Goal: Use online tool/utility: Utilize a website feature to perform a specific function

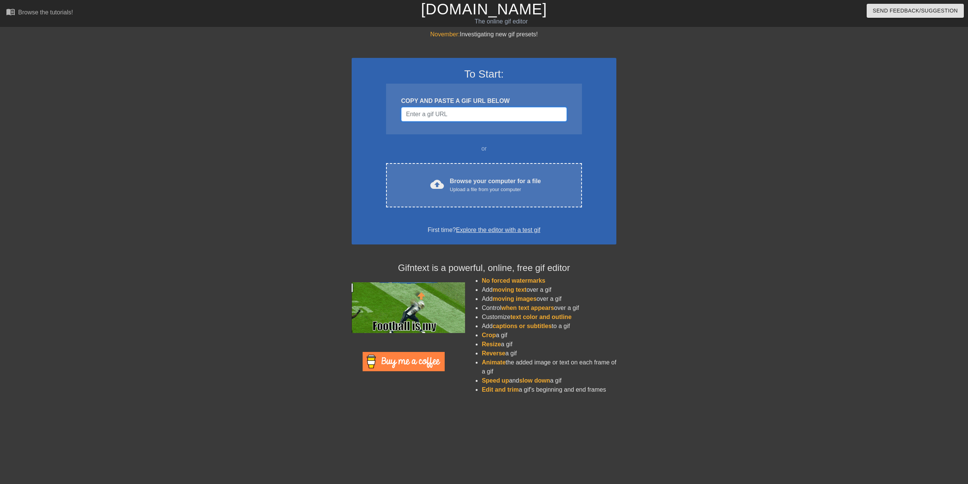
click at [436, 110] on input "Username" at bounding box center [484, 114] width 166 height 14
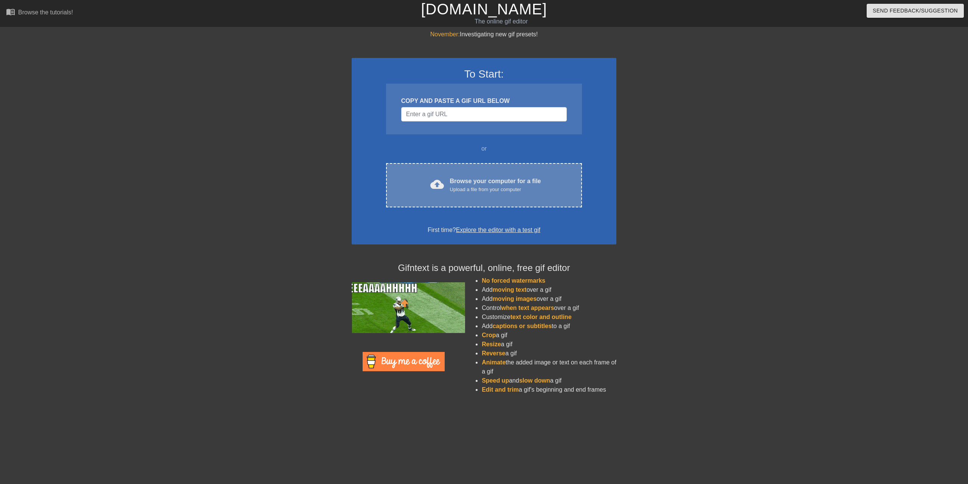
click at [456, 185] on div "Browse your computer for a file Upload a file from your computer" at bounding box center [495, 185] width 91 height 17
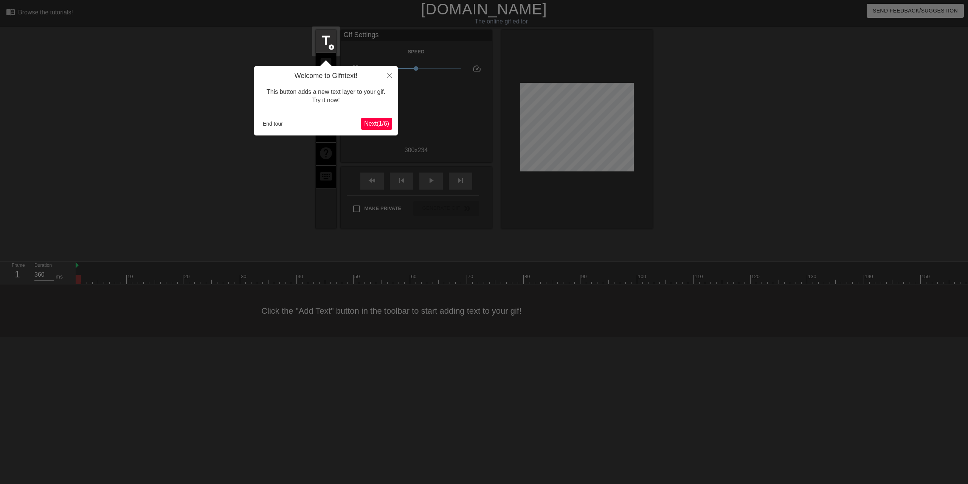
click at [378, 130] on button "Next ( 1 / 6 )" at bounding box center [376, 124] width 31 height 12
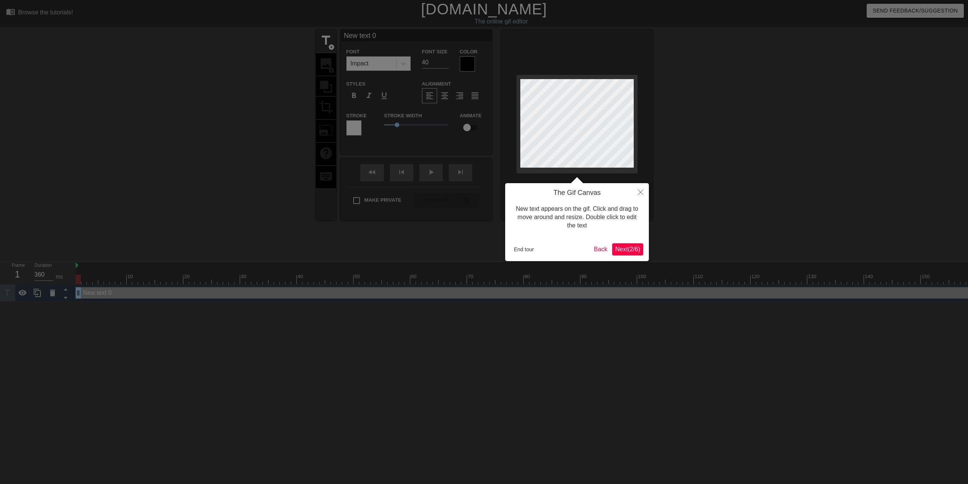
click at [628, 248] on span "Next ( 2 / 6 )" at bounding box center [627, 249] width 25 height 6
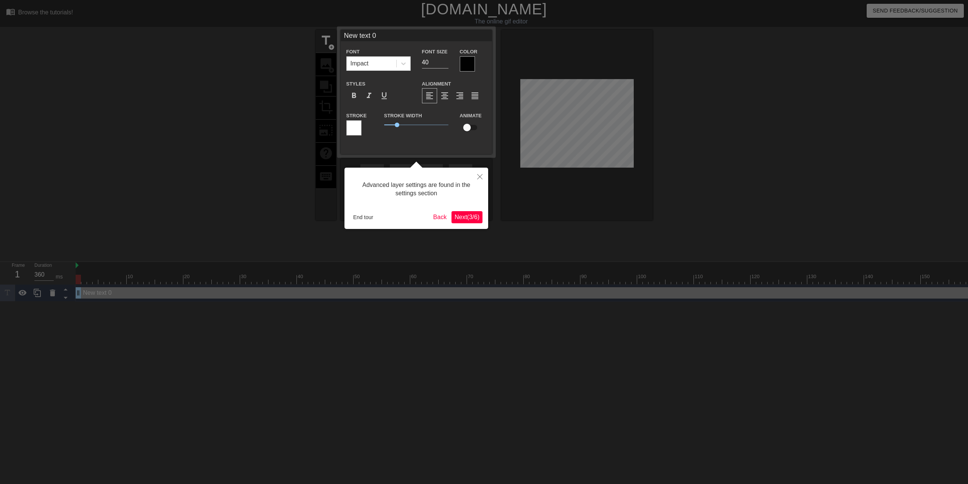
click at [463, 220] on span "Next ( 3 / 6 )" at bounding box center [467, 217] width 25 height 6
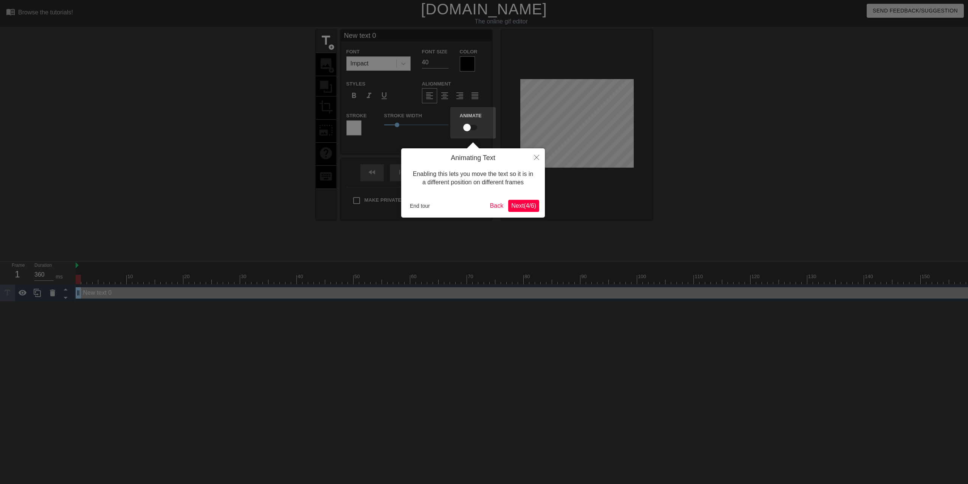
click at [524, 208] on span "Next ( 4 / 6 )" at bounding box center [523, 205] width 25 height 6
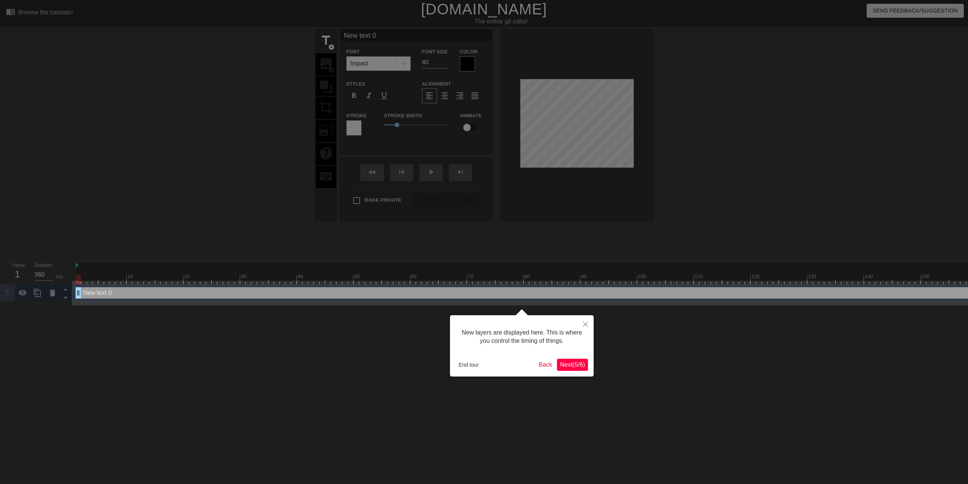
click at [570, 365] on span "Next ( 5 / 6 )" at bounding box center [572, 364] width 25 height 6
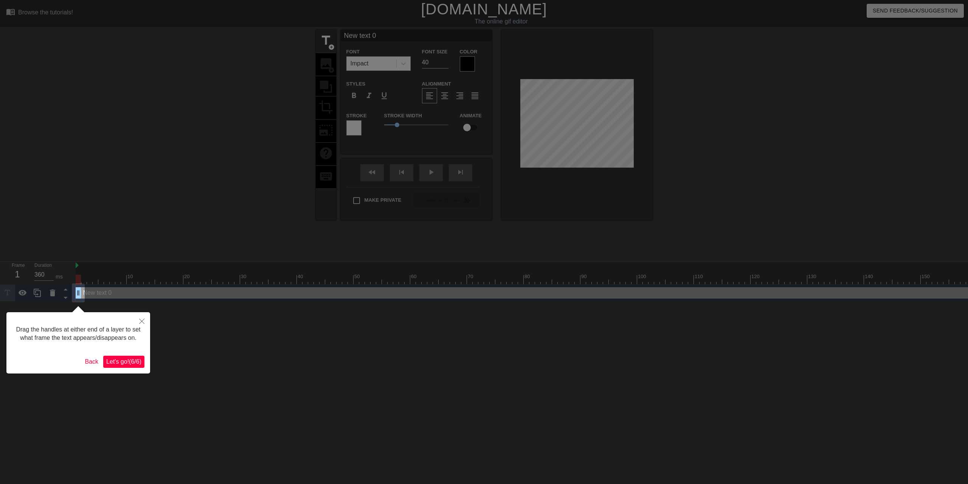
click at [132, 358] on span "Let's go! ( 6 / 6 )" at bounding box center [123, 361] width 35 height 6
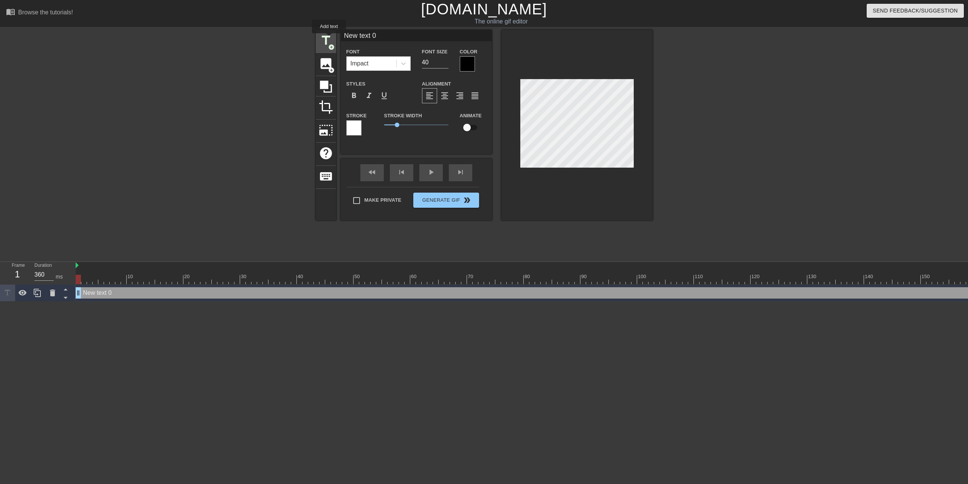
click at [329, 39] on span "title" at bounding box center [326, 40] width 14 height 14
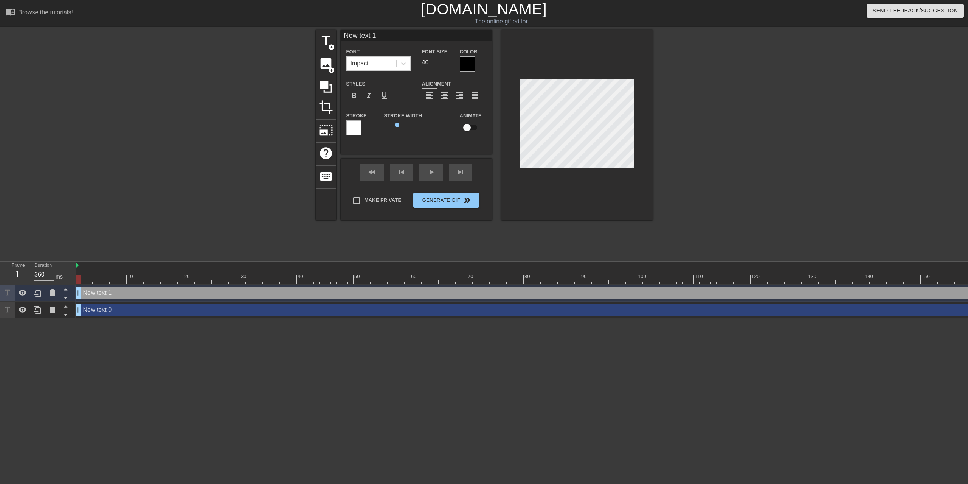
scroll to position [0, 1]
type input "New 1"
type textarea "New 1"
type input "New 1"
type textarea "New 1"
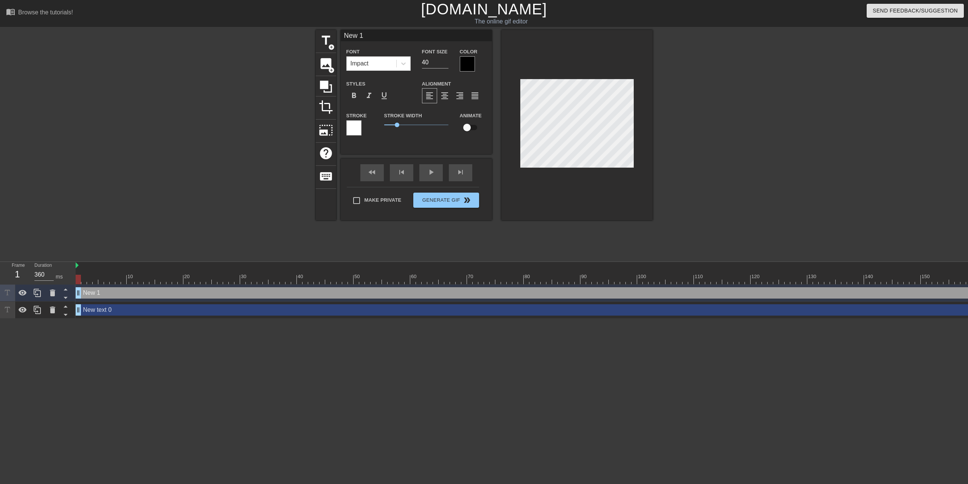
type input "New"
type textarea "New"
type input "New"
type textarea "New"
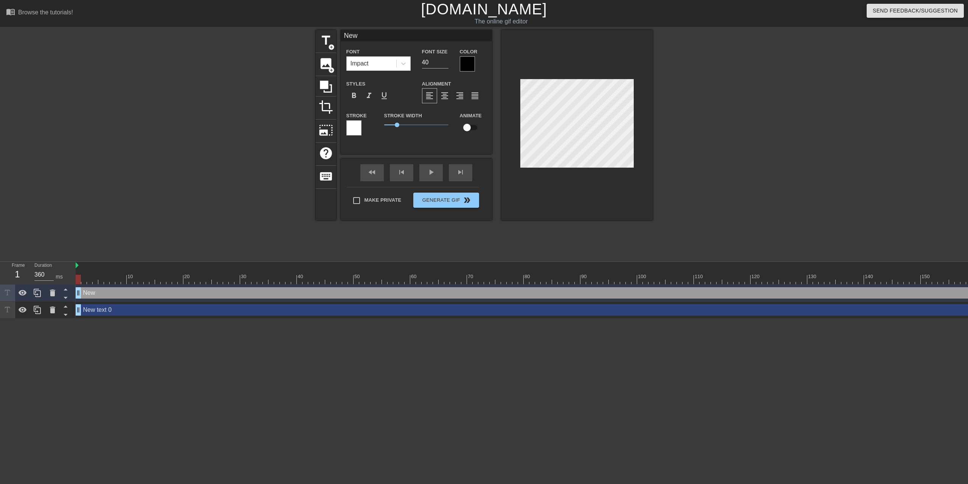
scroll to position [0, 0]
type input "Ne"
type textarea "Ne"
type input "N"
type textarea "N"
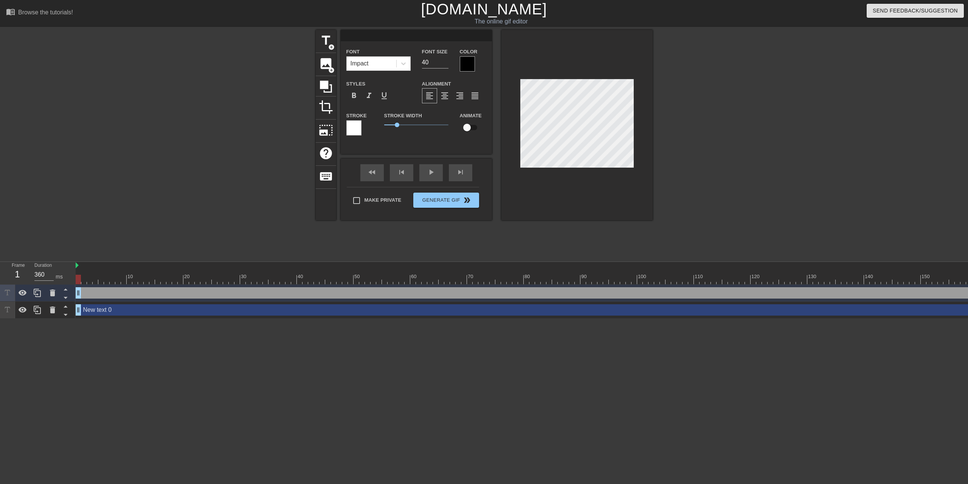
type input "H"
type textarea "H"
type input "Ha"
type textarea "Ha"
type input "Hap"
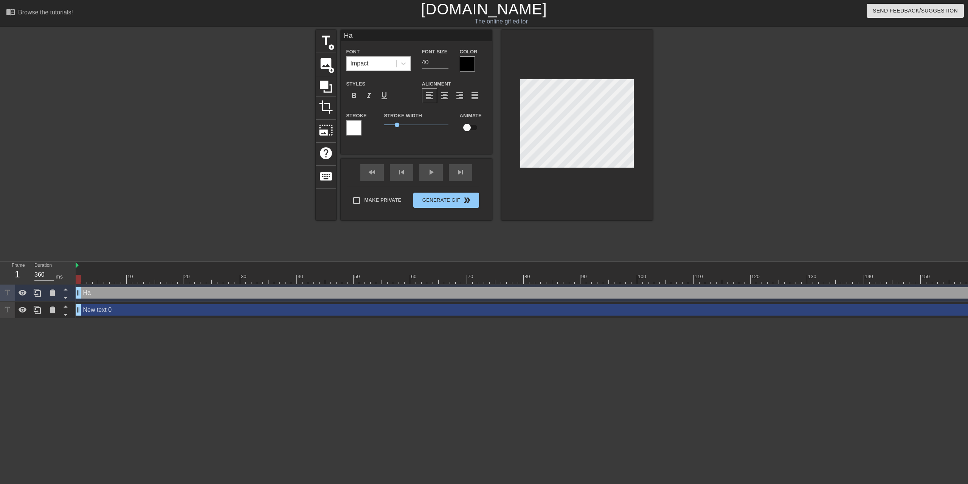
type textarea "Hap"
type input "Happ"
type textarea "Happ"
type input "Happy"
type textarea "Happy"
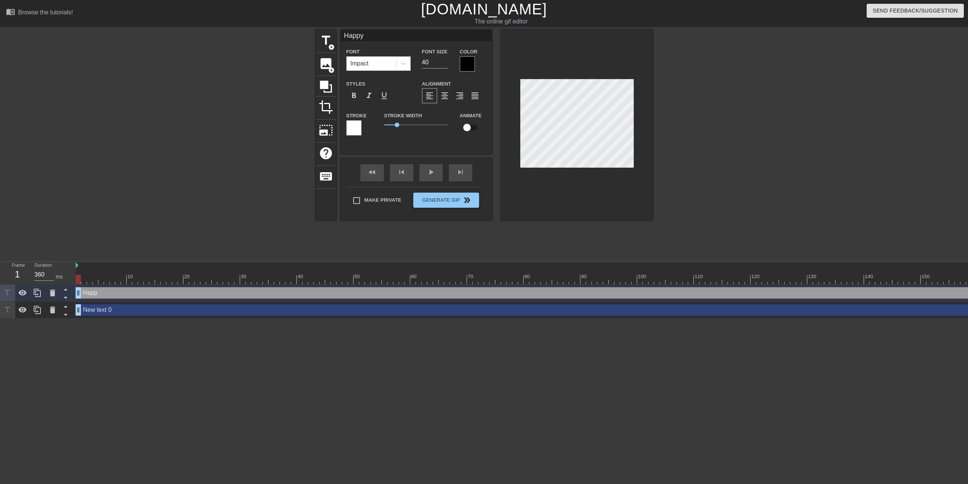
type input "Happy"
type textarea "Happy"
type input "Happy 1"
type textarea "Happy 1"
type input "Happy 1"
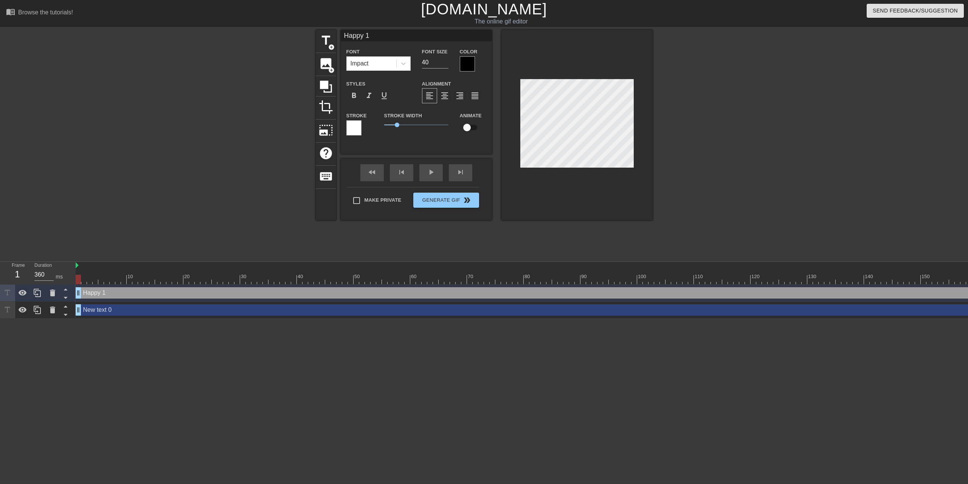
type textarea "Happy 1"
type input "Happy 1 Y"
type textarea "Happy 1 Y"
type input "Happy 1 Ye"
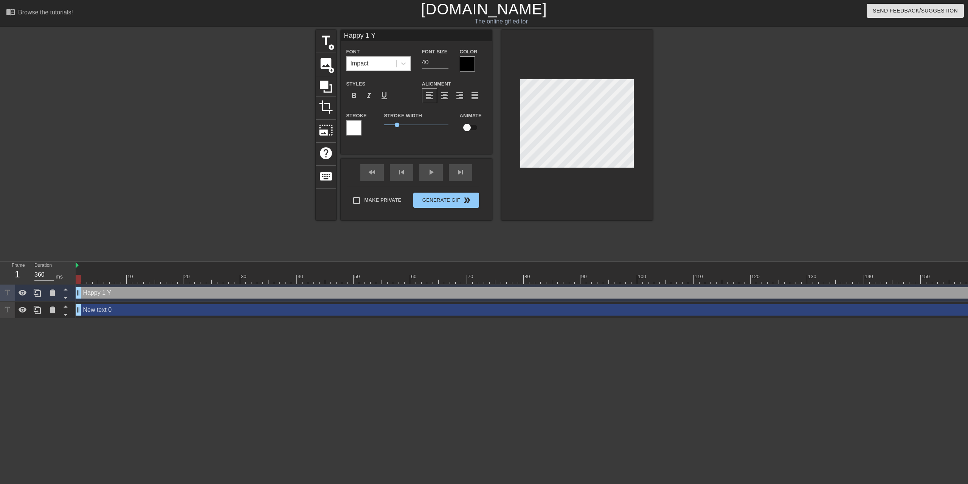
type textarea "Happy 1 Ye"
type input "Happy 1 Yea"
type textarea "Happy 1 Yea"
type input "Happy 1 Year"
type textarea "Happy 1 Year"
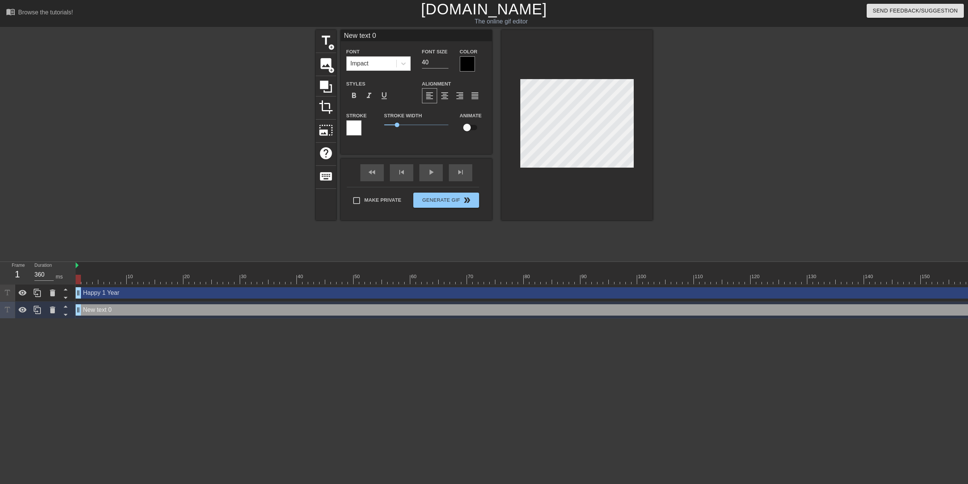
type input "New 0"
type textarea "New 0"
type input "New 0"
type textarea "New 0"
type input "New"
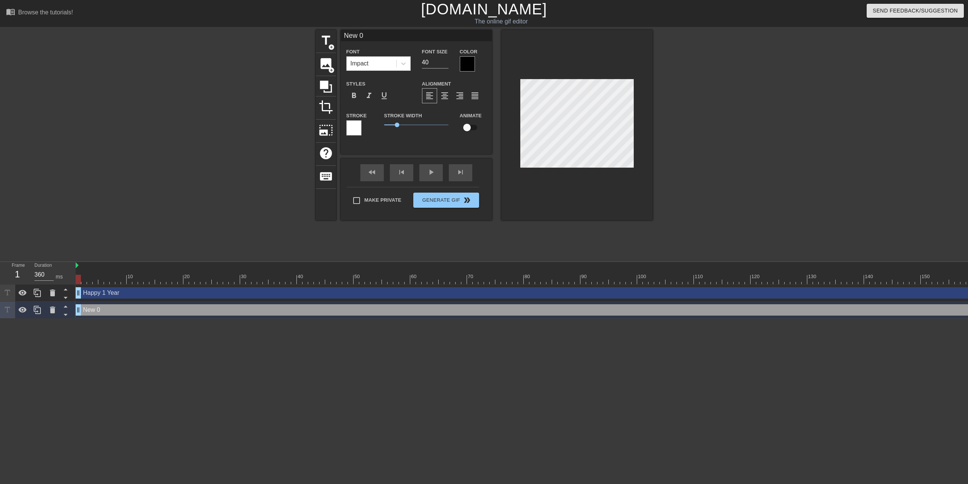
type textarea "New"
type input "New"
type textarea "New"
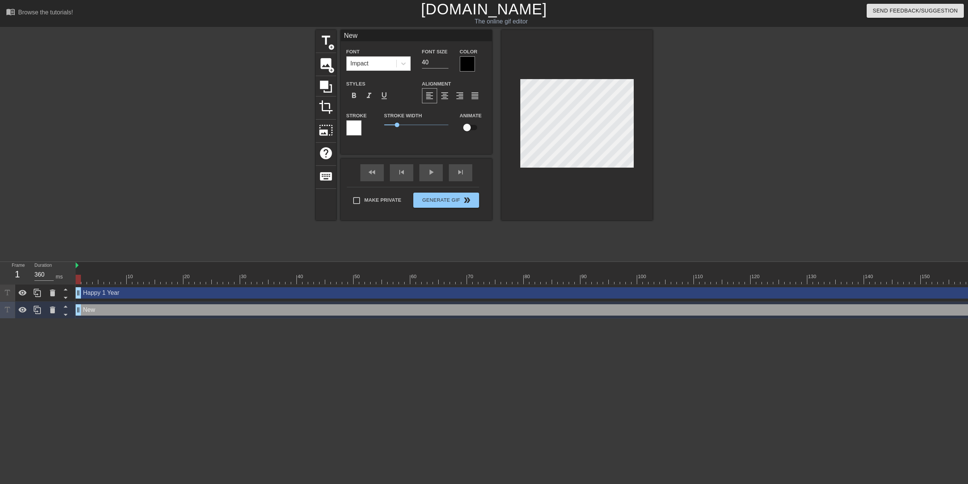
type input "Ne"
type textarea "Ne"
type input "N"
type textarea "N"
type input "W"
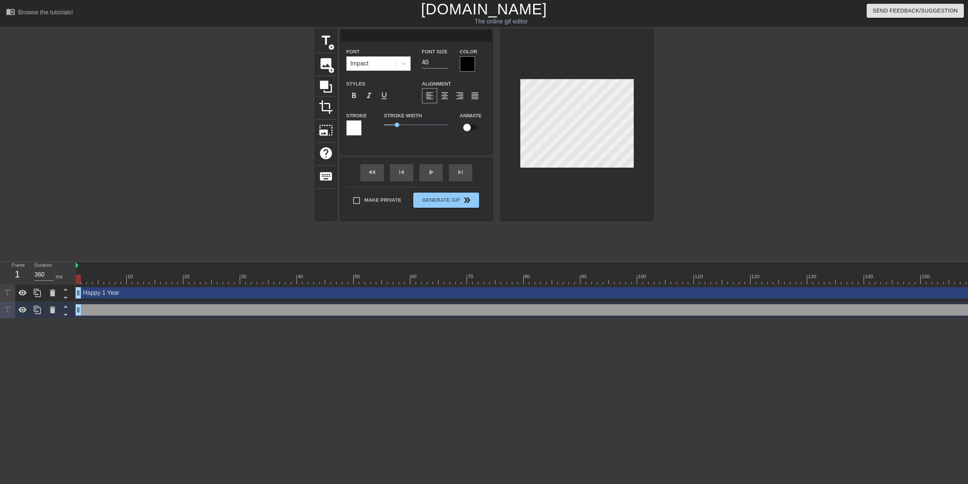
type textarea "W"
type input "Wo"
type textarea "Wo"
type input "Wor"
type textarea "Wor"
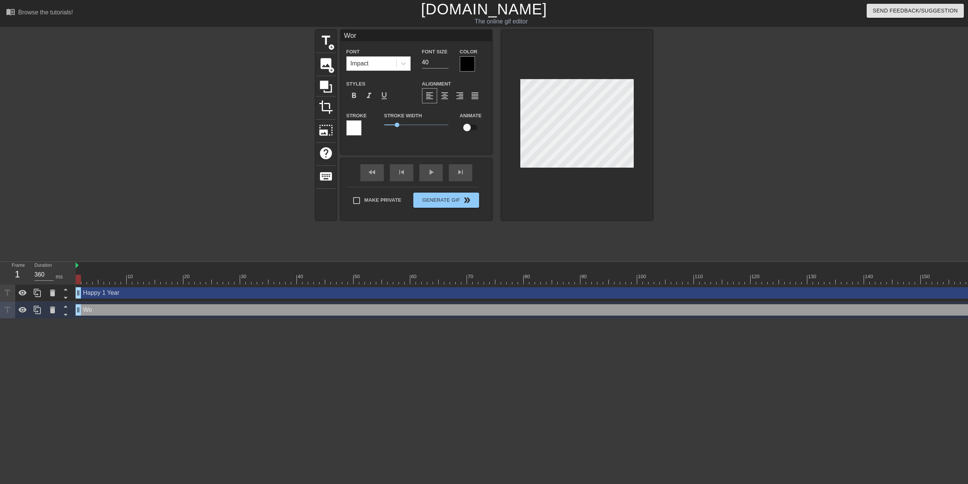
type input "Work"
type textarea "Work"
type input "Work"
type textarea "Work"
type input "Work F"
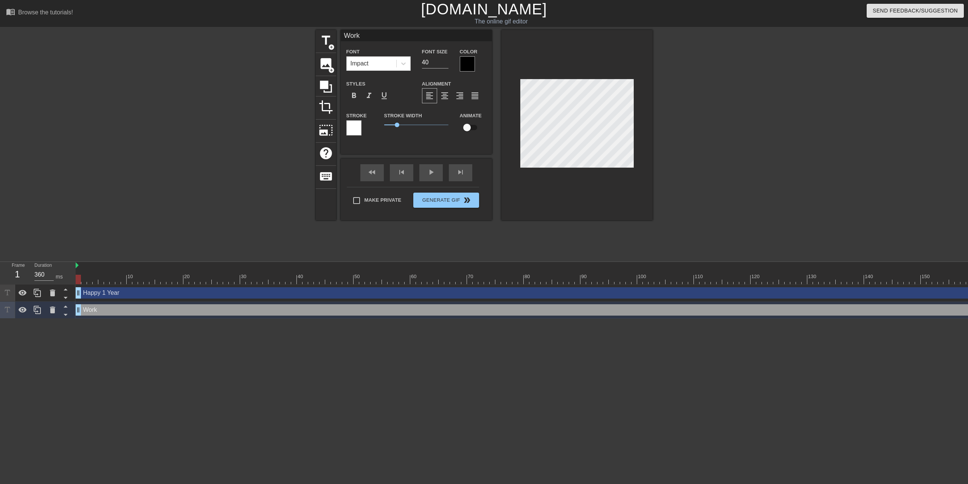
type textarea "Work F"
type input "Work Fa"
type textarea "Work Fa"
type input "Work Fam"
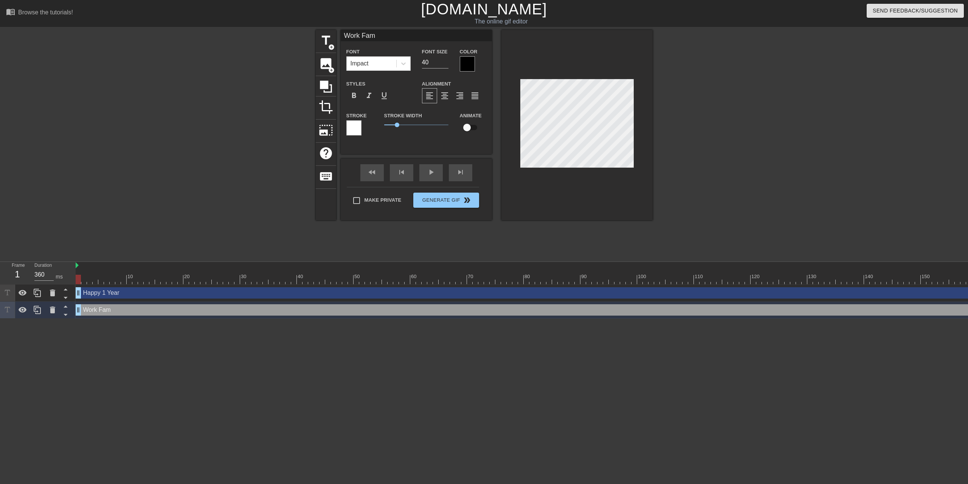
type textarea "Work Fam"
type input "Work Fam!"
type textarea "Work Fam!"
type input "Work Fam!!"
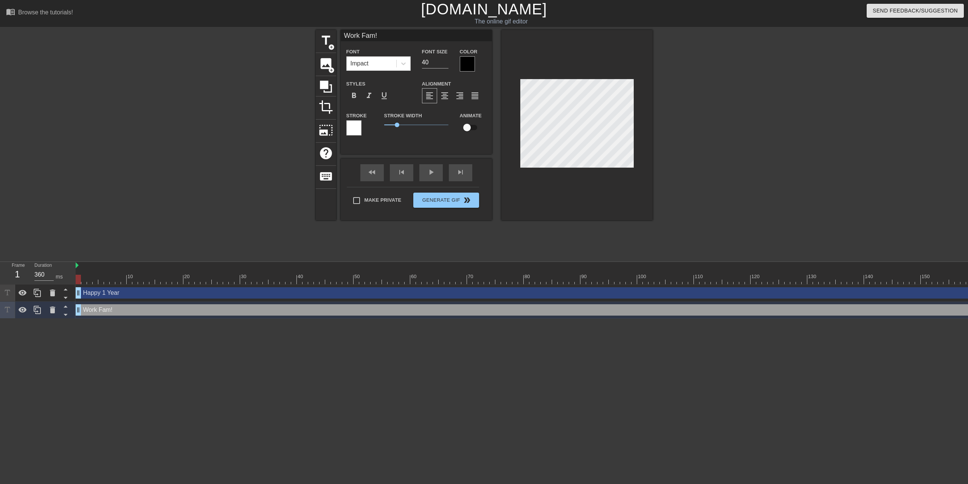
type textarea "Work Fam!!"
type input "Work Fam!!"
type textarea "Work Fam!!"
type input "Happy 1 Year"
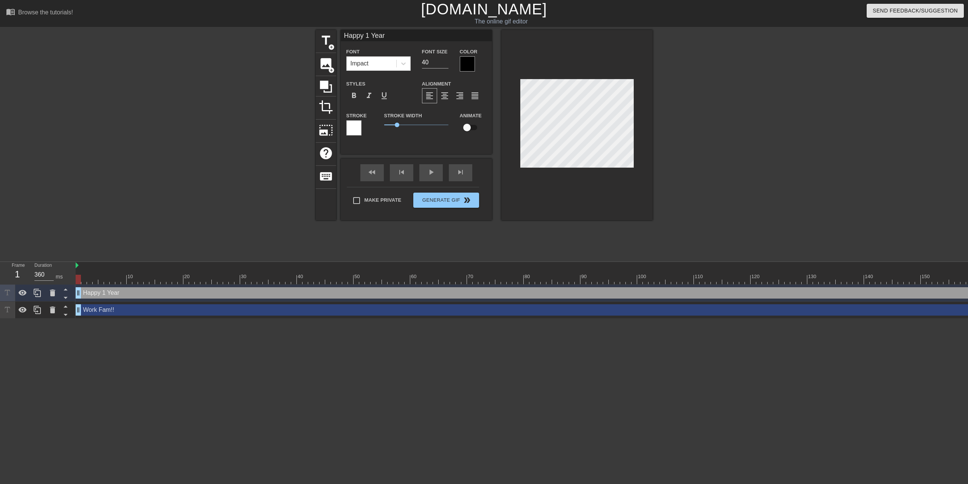
click at [470, 128] on input "checkbox" at bounding box center [466, 127] width 43 height 14
checkbox input "true"
click at [356, 128] on div at bounding box center [353, 127] width 15 height 15
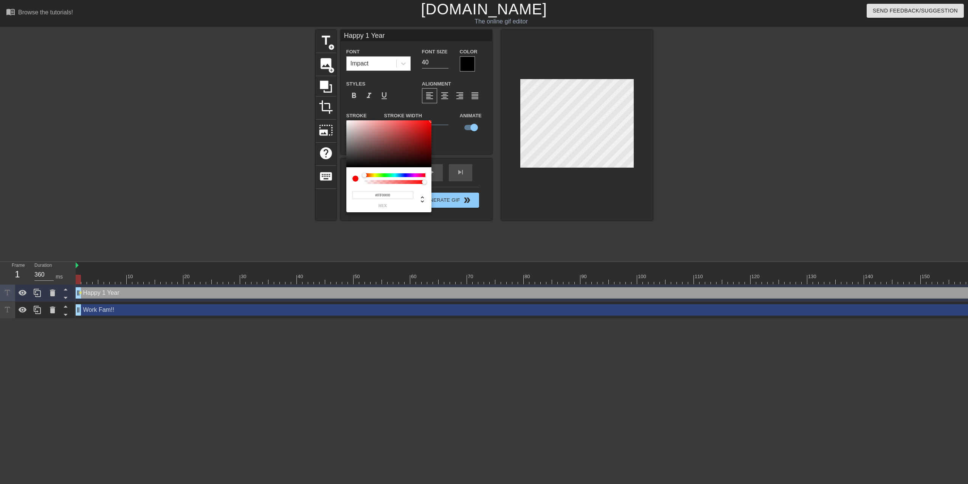
drag, startPoint x: 376, startPoint y: 146, endPoint x: 462, endPoint y: 99, distance: 98.1
click at [431, 120] on div at bounding box center [388, 143] width 85 height 47
click at [394, 175] on div at bounding box center [395, 178] width 61 height 11
drag, startPoint x: 396, startPoint y: 174, endPoint x: 393, endPoint y: 174, distance: 3.8
click at [393, 174] on div at bounding box center [395, 175] width 61 height 4
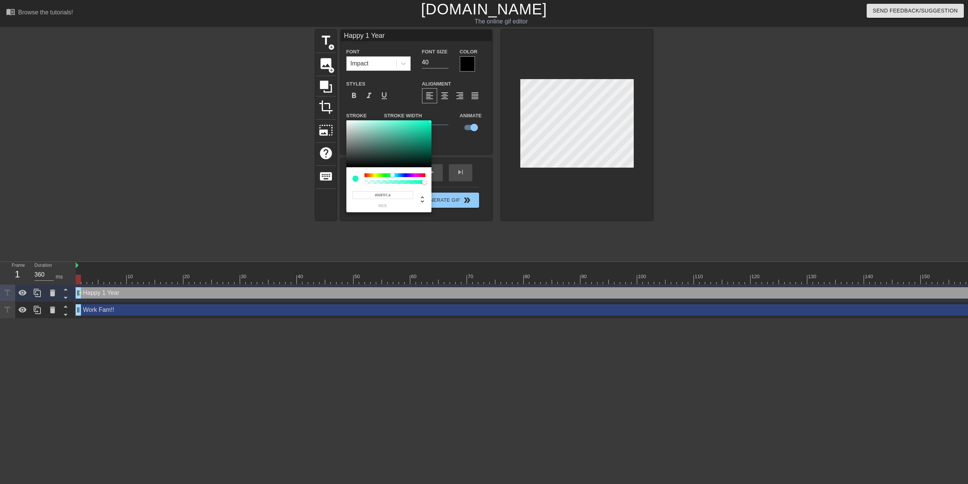
drag, startPoint x: 396, startPoint y: 146, endPoint x: 460, endPoint y: 93, distance: 82.5
click at [431, 120] on div at bounding box center [388, 143] width 85 height 47
type input "#00BCFF"
drag, startPoint x: 393, startPoint y: 174, endPoint x: 397, endPoint y: 175, distance: 4.2
click at [397, 175] on div at bounding box center [397, 175] width 5 height 5
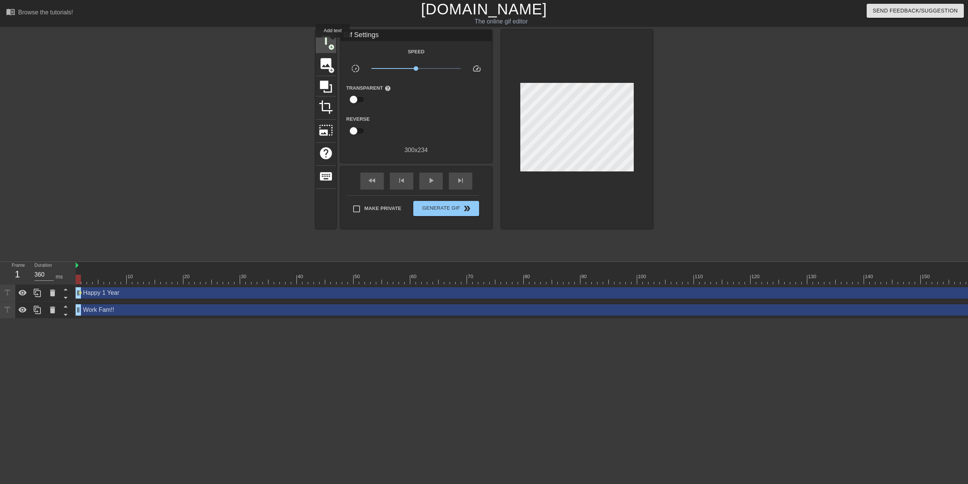
click at [333, 43] on span "title" at bounding box center [326, 40] width 14 height 14
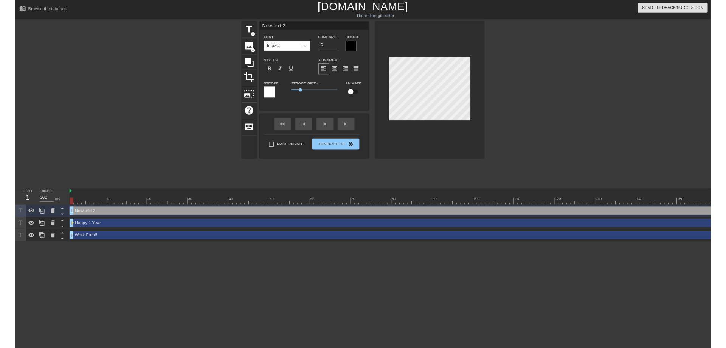
scroll to position [0, 1]
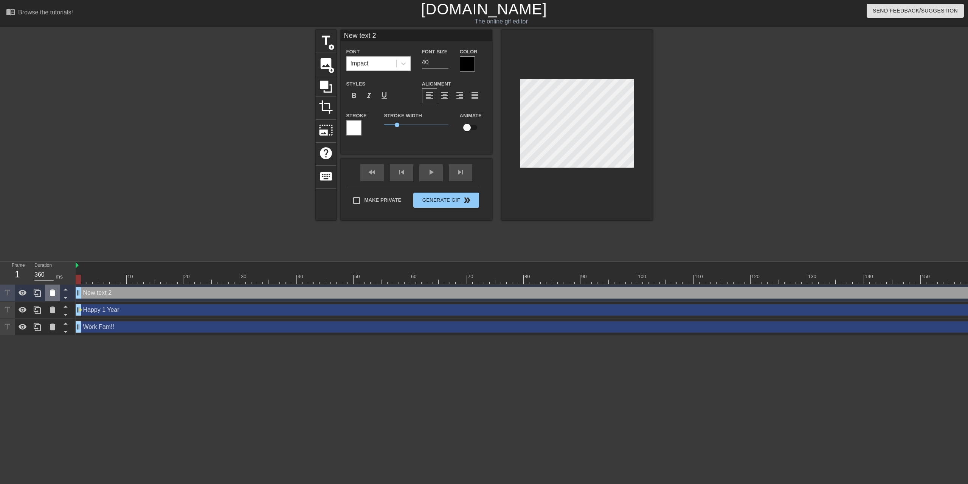
click at [53, 295] on icon at bounding box center [52, 292] width 5 height 7
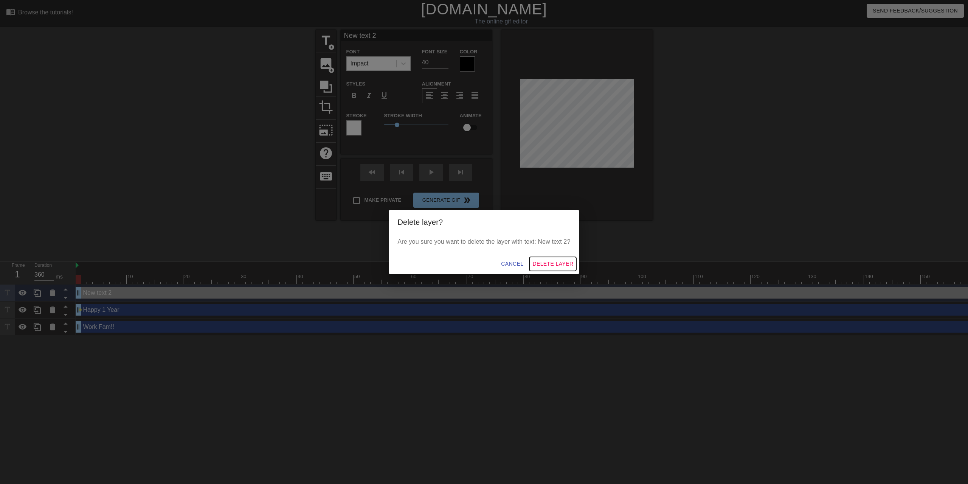
click at [546, 263] on span "Delete Layer" at bounding box center [552, 263] width 41 height 9
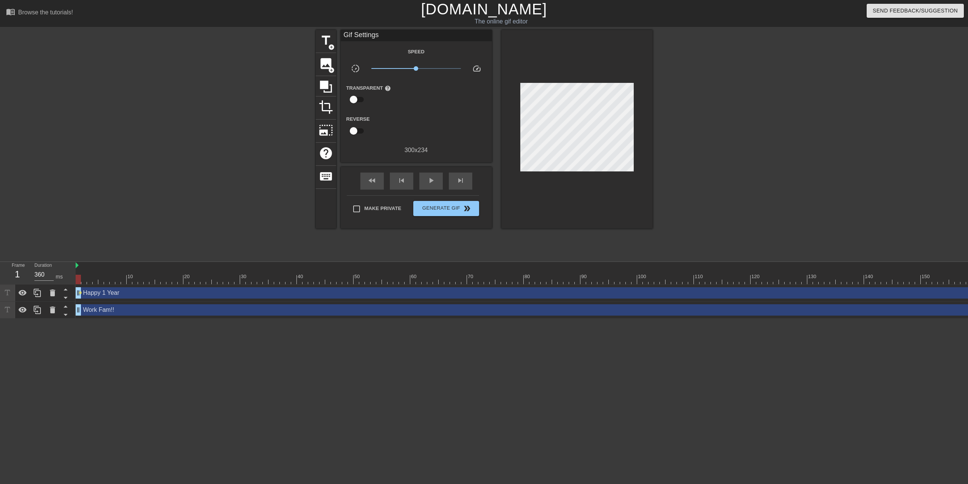
click at [115, 291] on div "Happy 1 Year drag_handle drag_handle" at bounding box center [708, 292] width 1265 height 11
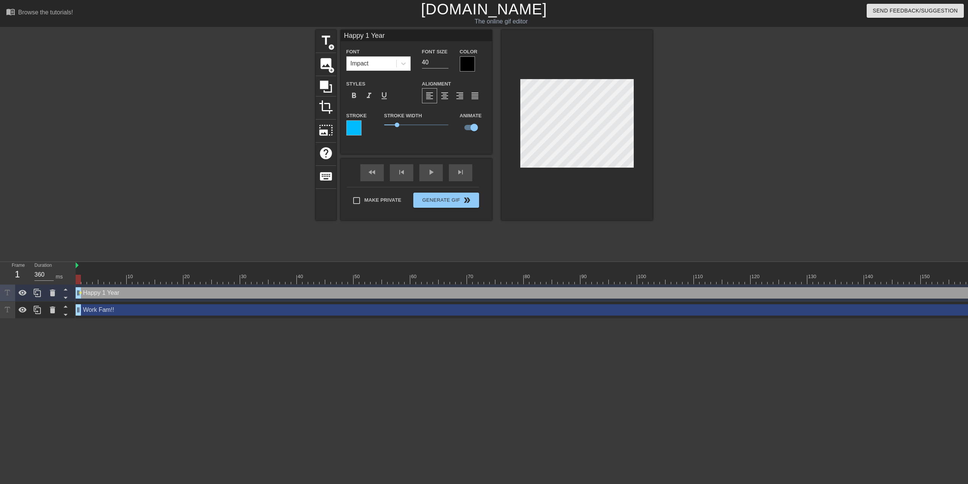
click at [96, 295] on div "Happy 1 Year drag_handle drag_handle" at bounding box center [708, 292] width 1265 height 11
click at [472, 126] on input "checkbox" at bounding box center [474, 127] width 43 height 14
click at [472, 126] on input "checkbox" at bounding box center [466, 127] width 43 height 14
click at [472, 126] on input "checkbox" at bounding box center [474, 127] width 43 height 14
click at [472, 126] on input "checkbox" at bounding box center [466, 127] width 43 height 14
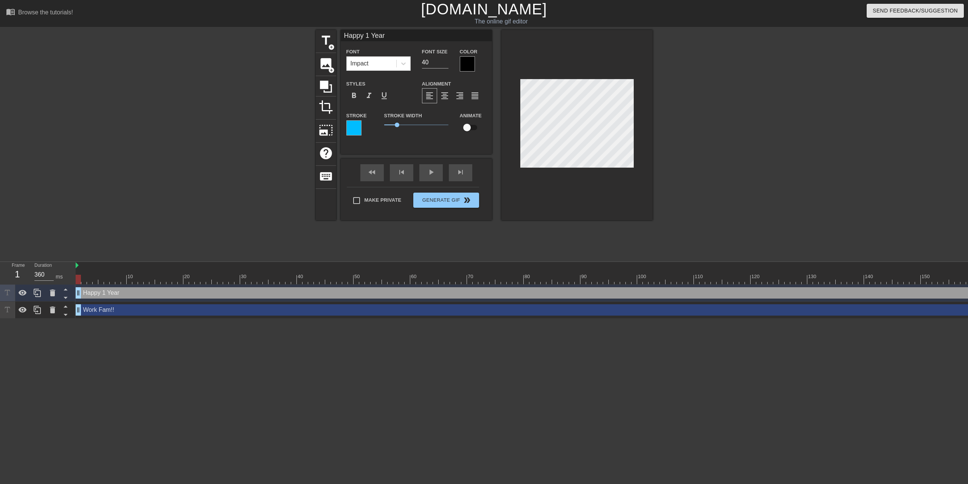
checkbox input "true"
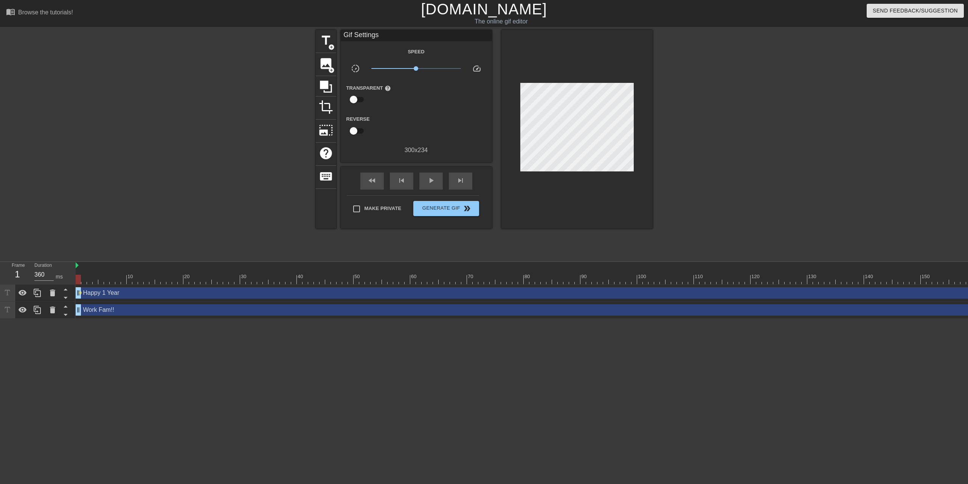
click at [117, 309] on div "Work Fam!! drag_handle drag_handle" at bounding box center [708, 309] width 1265 height 11
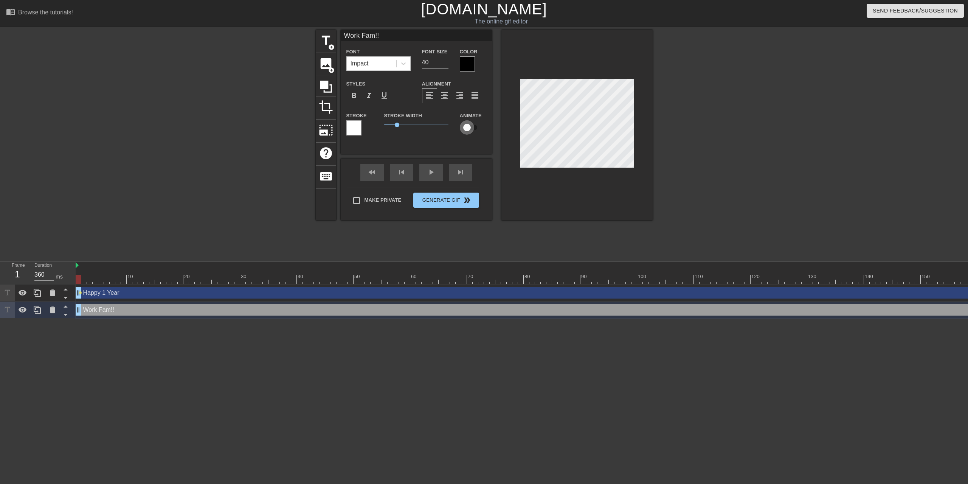
click at [469, 130] on input "checkbox" at bounding box center [466, 127] width 43 height 14
checkbox input "true"
click at [355, 126] on div at bounding box center [353, 127] width 15 height 15
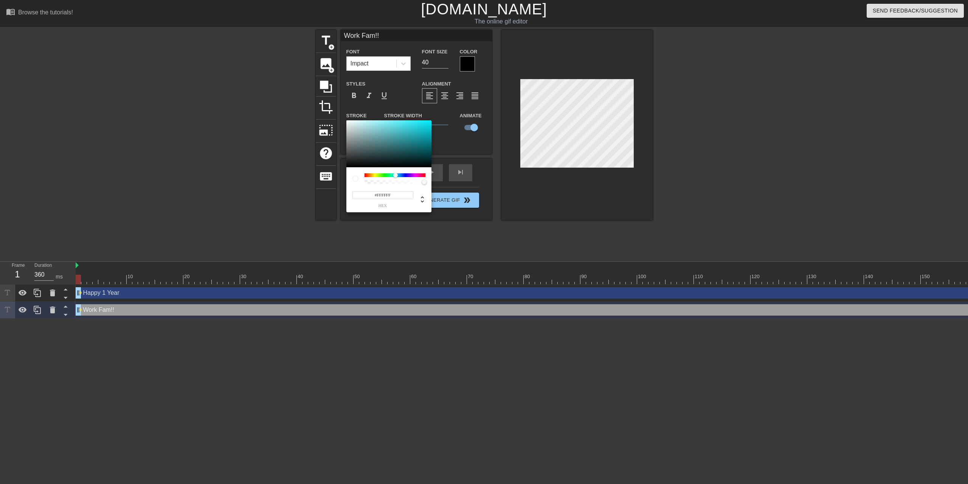
drag, startPoint x: 382, startPoint y: 174, endPoint x: 397, endPoint y: 175, distance: 14.8
click at [397, 175] on div at bounding box center [395, 175] width 61 height 4
click at [399, 176] on div at bounding box center [399, 175] width 5 height 5
type input "Work Fam!!"
type input "#24577A"
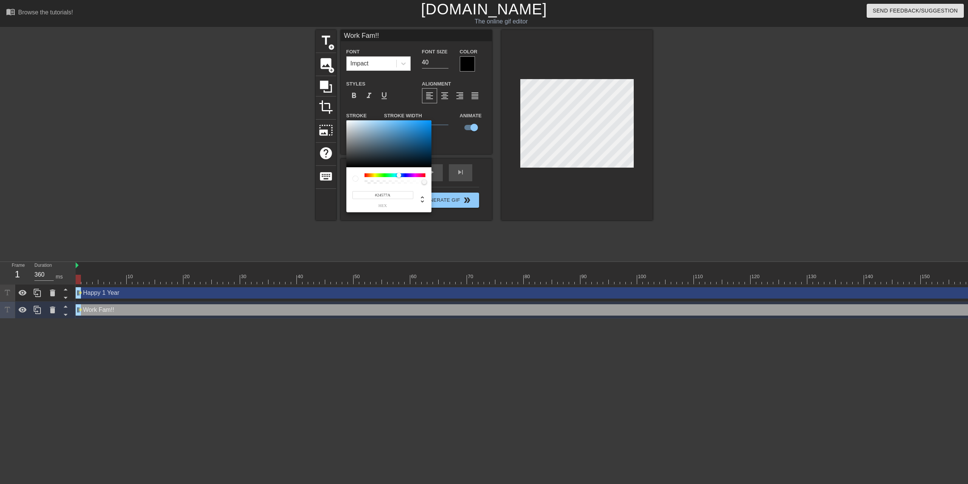
type input "Work Fam!!"
type input "#255B80"
type input "Work Fam!!"
type input "#1F83C8"
type input "Work Fam!!"
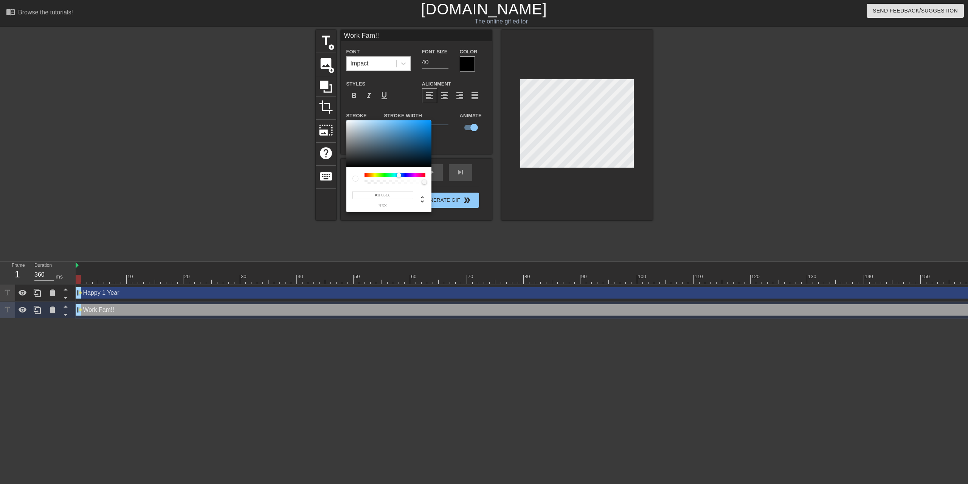
type input "#0097FF"
drag, startPoint x: 406, startPoint y: 145, endPoint x: 472, endPoint y: 86, distance: 88.9
click at [431, 120] on div at bounding box center [388, 143] width 85 height 47
type input "Work Fam!!"
type input "#00BCFF"
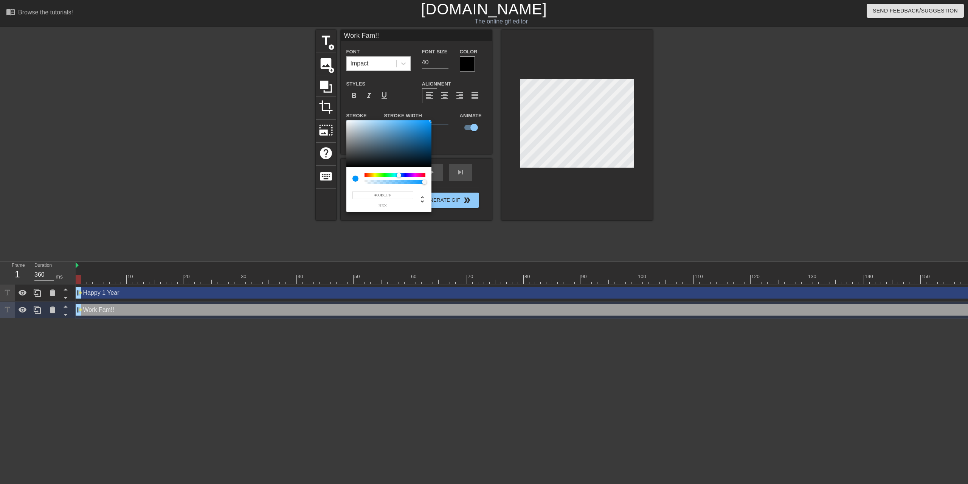
type input "Work Fam!!"
type input "#00D9FF"
type input "Work Fam!!"
type input "#00F5FF"
type input "Work Fam!!"
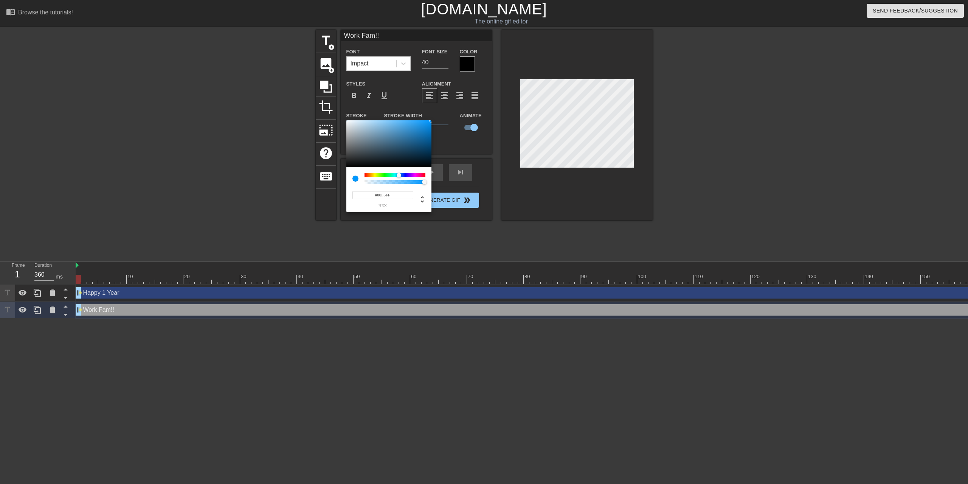
type input "#00FFF5"
type input "Work Fam!!"
type input "#00FFEC"
type input "Work Fam!!"
type input "#00FFE2"
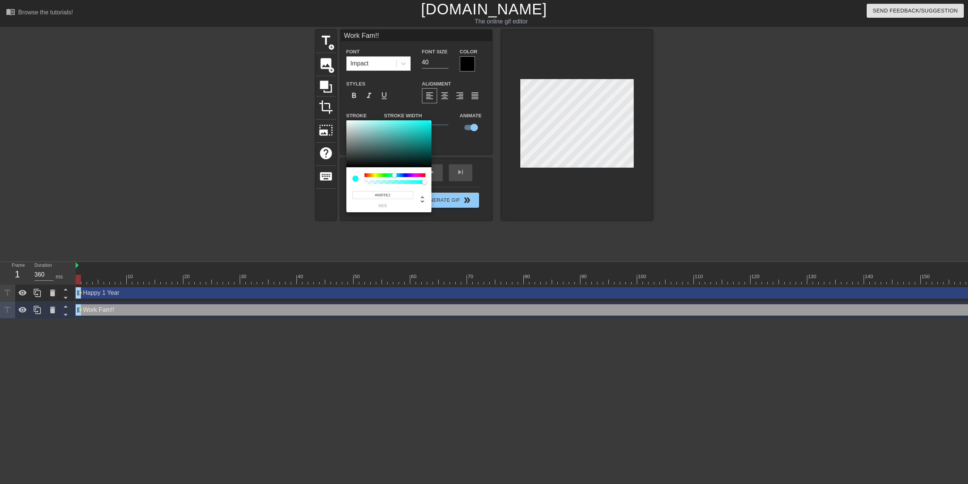
type input "Work Fam!!"
type input "#00FFD9"
type input "Work Fam!!"
type input "#00FFBC"
type input "Work Fam!!"
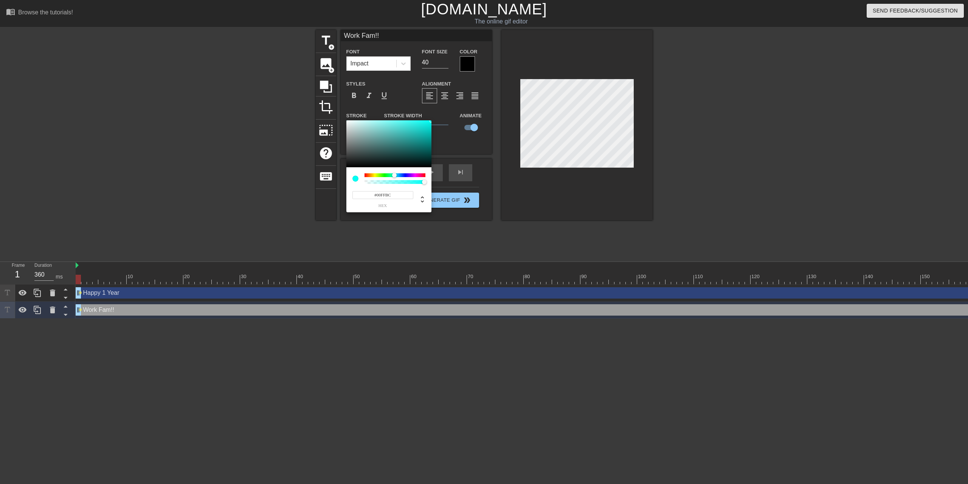
type input "#00FFA9"
type input "Work Fam!!"
type input "#00FF96"
type input "Work Fam!!"
type input "#00FF8D"
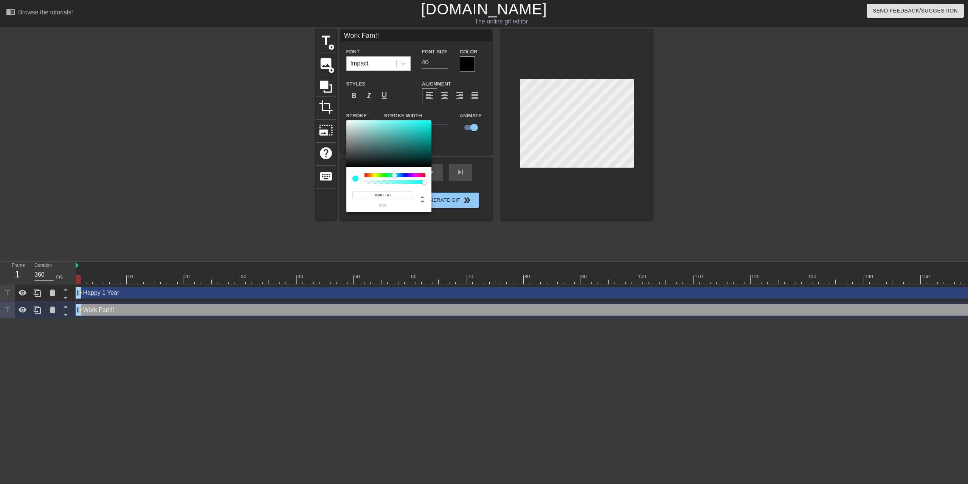
type input "Work Fam!!"
type input "#00FF7A"
type input "Work Fam!!"
type input "#00FF83"
type input "Work Fam!!"
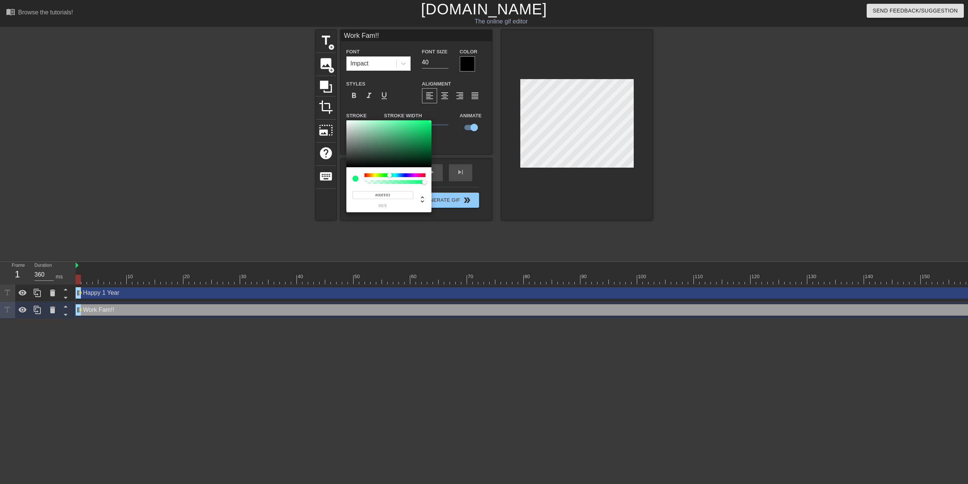
type input "#00FF8D"
type input "Work Fam!!"
type input "#00FF96"
type input "Work Fam!!"
type input "#00FFA0"
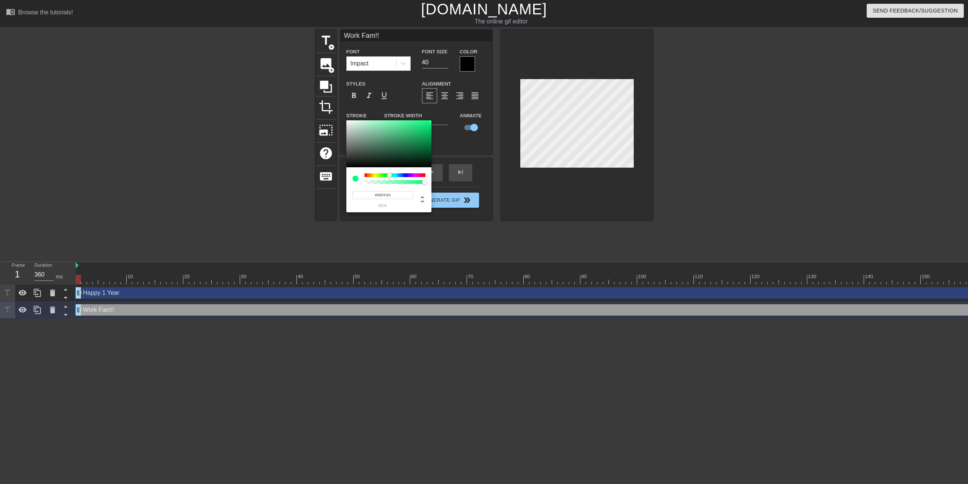
type input "Work Fam!!"
type input "#00FFA9"
type input "Work Fam!!"
type input "#00FFB3"
type input "Work Fam!!"
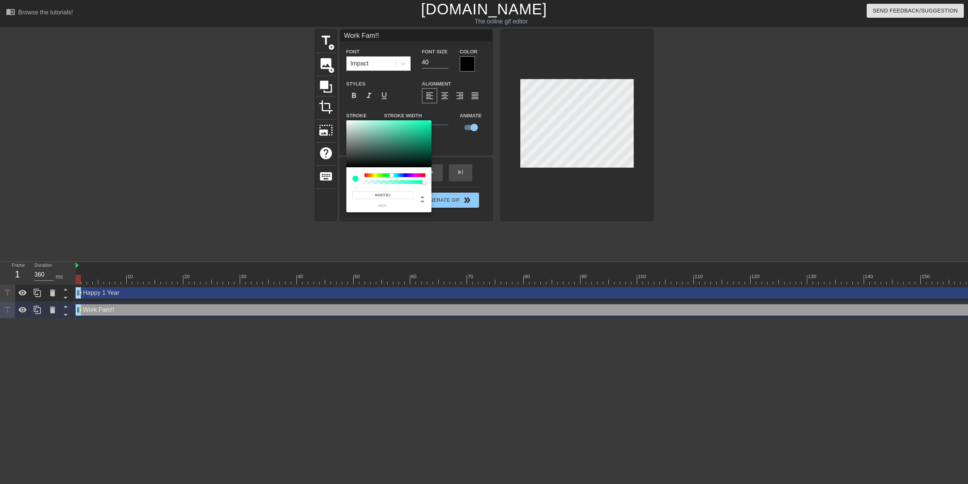
type input "#00FFBC"
type input "Work Fam!!"
type input "#00FFCF"
type input "Work Fam!!"
type input "#00FFD9"
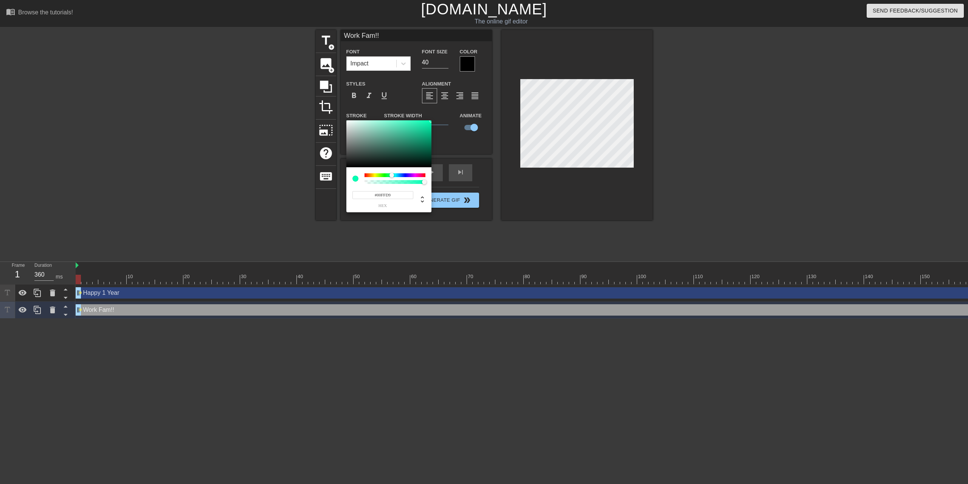
type input "Work Fam!!"
type input "#00FFEC"
type input "Work Fam!!"
type input "#00FFF5"
type input "Work Fam!!"
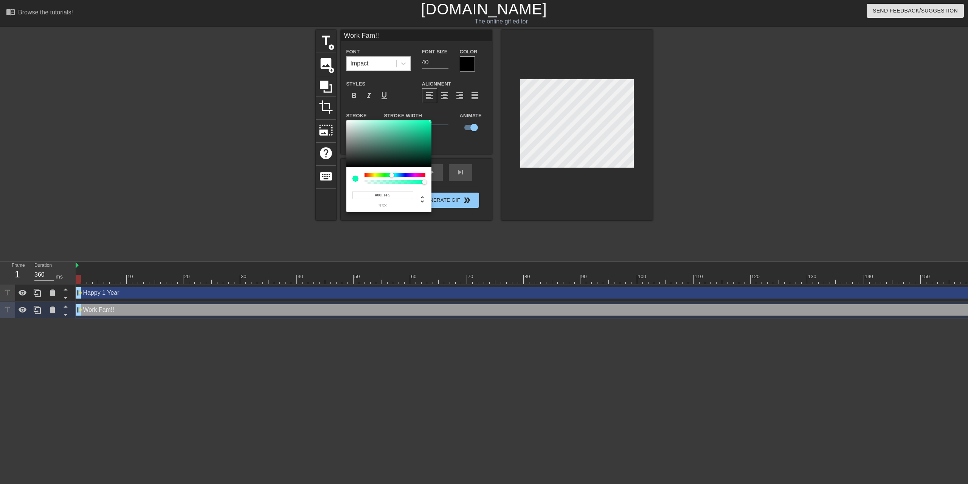
type input "#00FFFF"
type input "Work Fam!!"
type input "#00F5FF"
type input "Work Fam!!"
type input "#00E2FF"
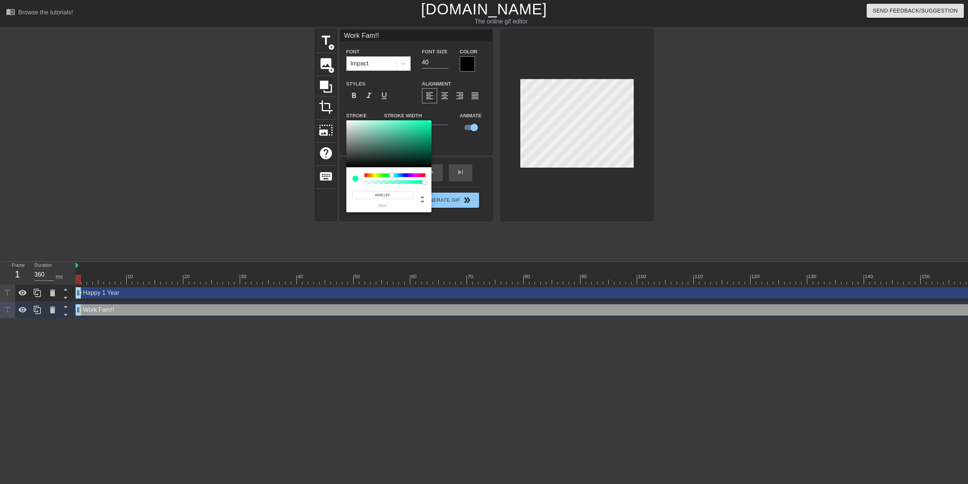
type input "Work Fam!!"
type input "#00D9FF"
type input "Work Fam!!"
type input "#00CFFF"
type input "Work Fam!!"
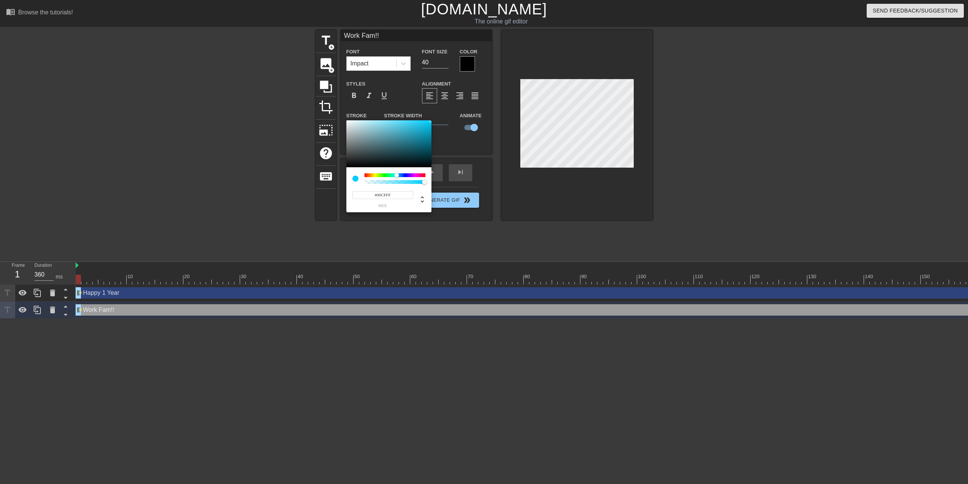
type input "#00C6FF"
type input "Work Fam!!"
type input "#00BCFF"
type input "Work Fam!!"
type input "#00B3FF"
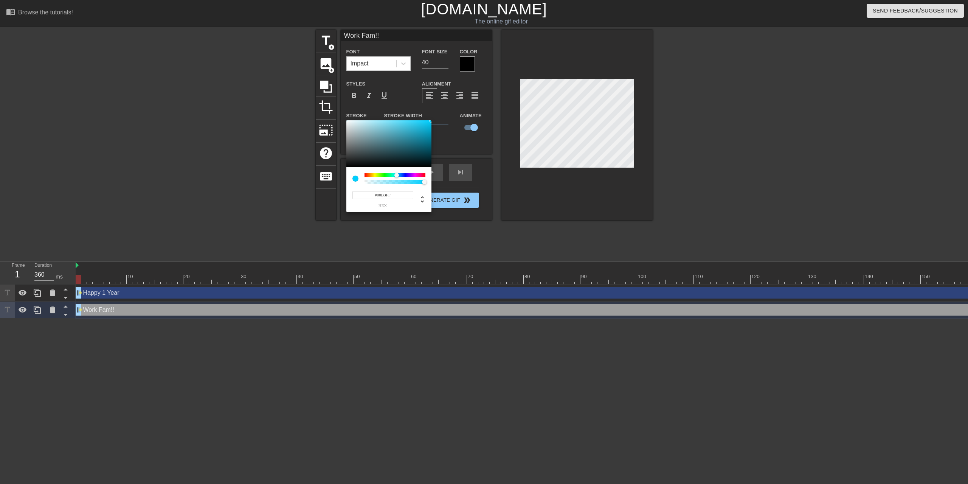
type input "Work Fam!!"
type input "#00A9FF"
type input "Work Fam!!"
type input "#00B3FF"
type input "Work Fam!!"
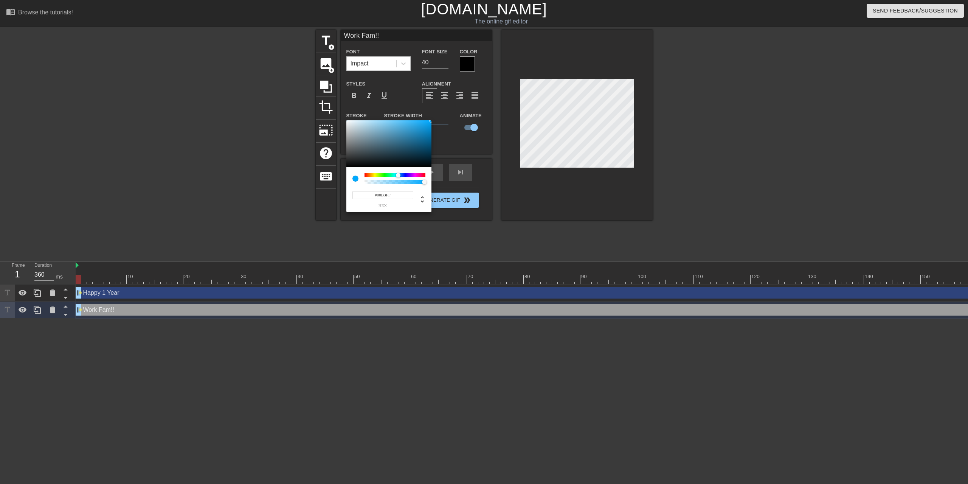
type input "#00BCFF"
type input "Work Fam!!"
type input "#00C6FF"
type input "Work Fam!!"
type input "#00CFFF"
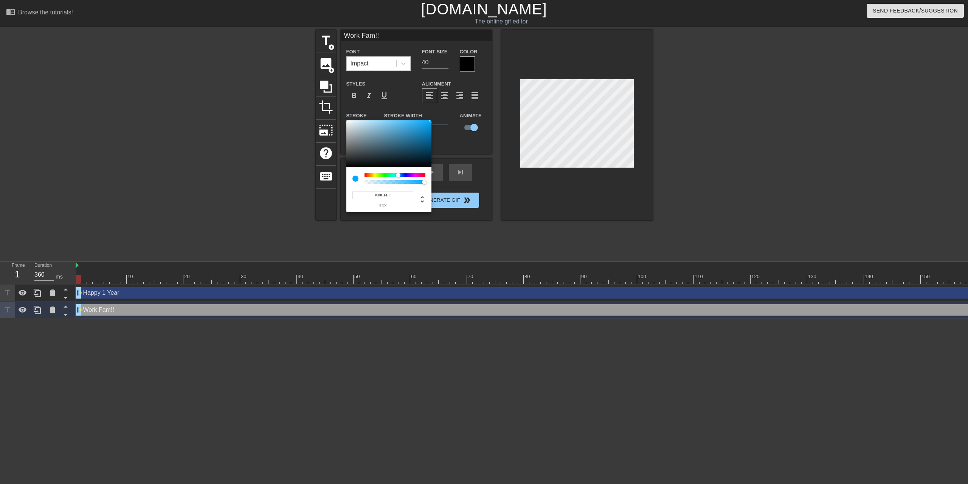
type input "Work Fam!!"
type input "#00D9FF"
type input "Work Fam!!"
type input "#00ECFF"
type input "Work Fam!!"
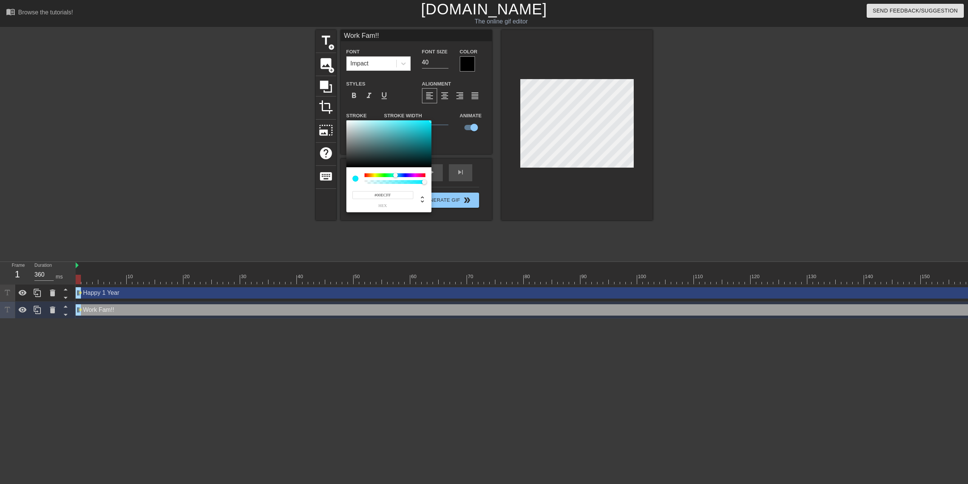
type input "#00E2FF"
type input "Work Fam!!"
type input "#00D9FF"
click at [396, 175] on div at bounding box center [396, 175] width 5 height 5
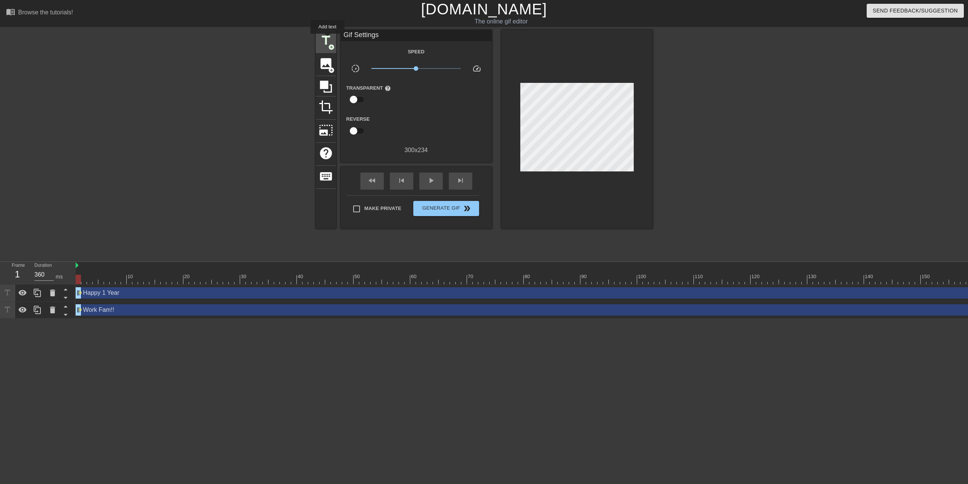
click at [327, 39] on span "title" at bounding box center [326, 40] width 14 height 14
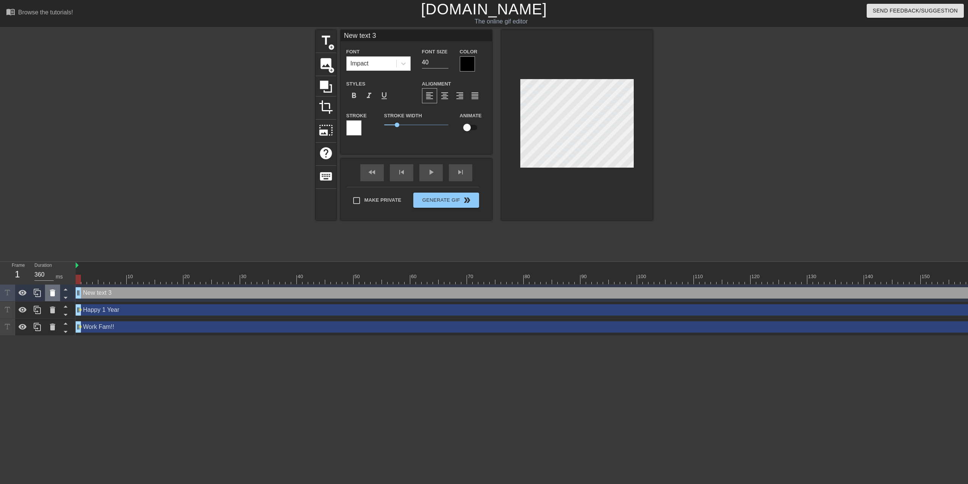
click at [52, 299] on div at bounding box center [52, 292] width 15 height 17
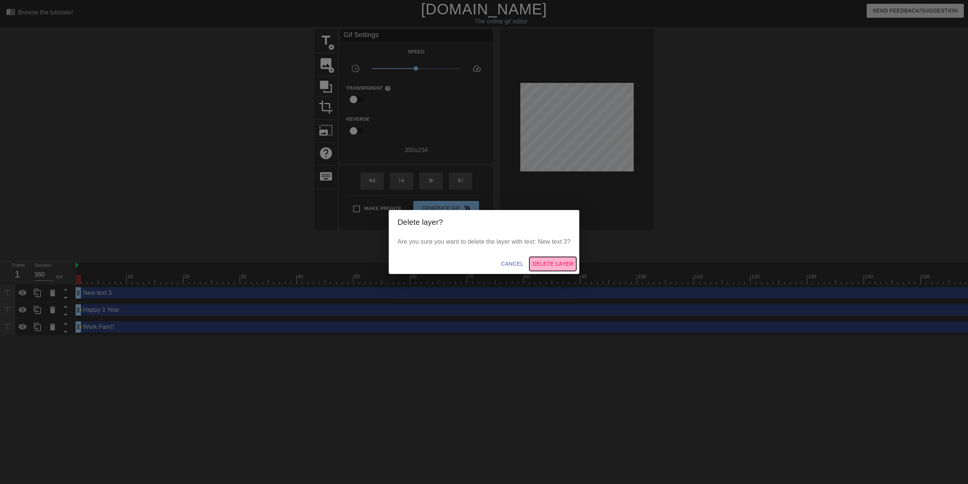
click at [547, 264] on span "Delete Layer" at bounding box center [552, 263] width 41 height 9
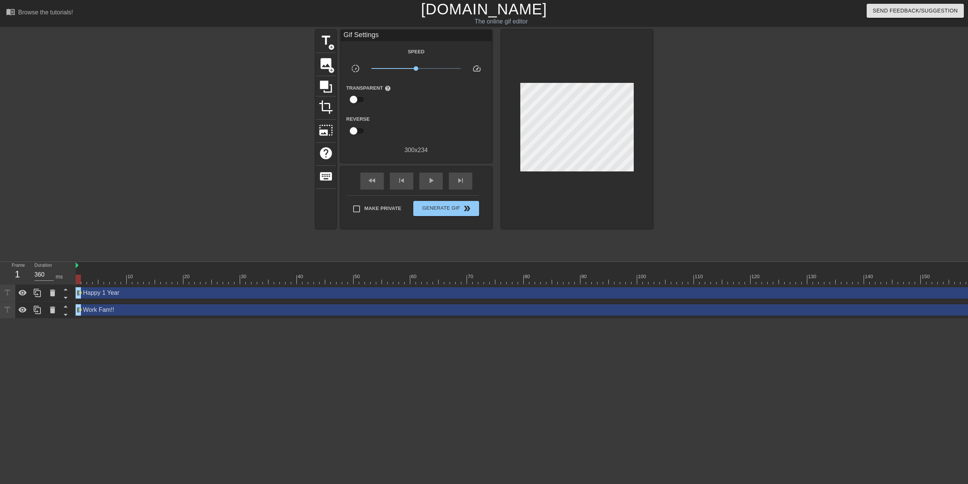
click at [128, 293] on div "Happy 1 Year drag_handle drag_handle" at bounding box center [708, 292] width 1265 height 11
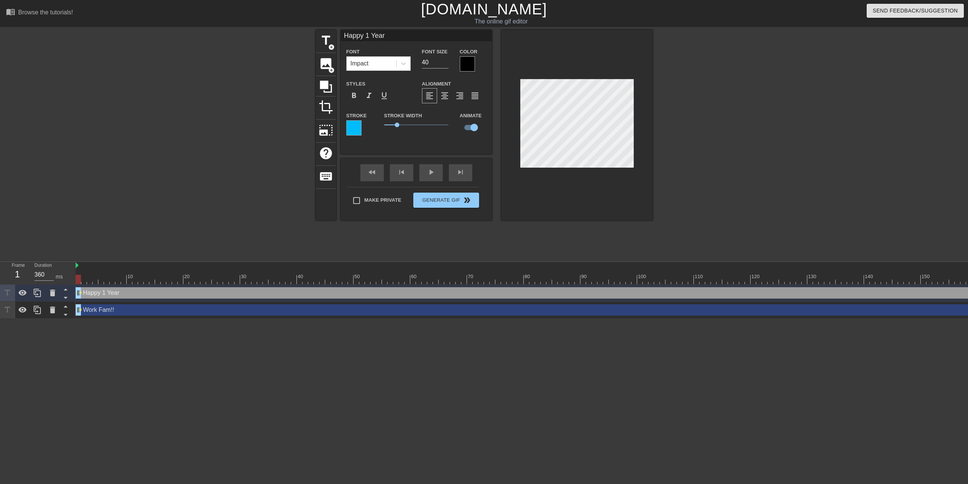
click at [227, 312] on div "Work Fam!! drag_handle drag_handle" at bounding box center [708, 309] width 1265 height 11
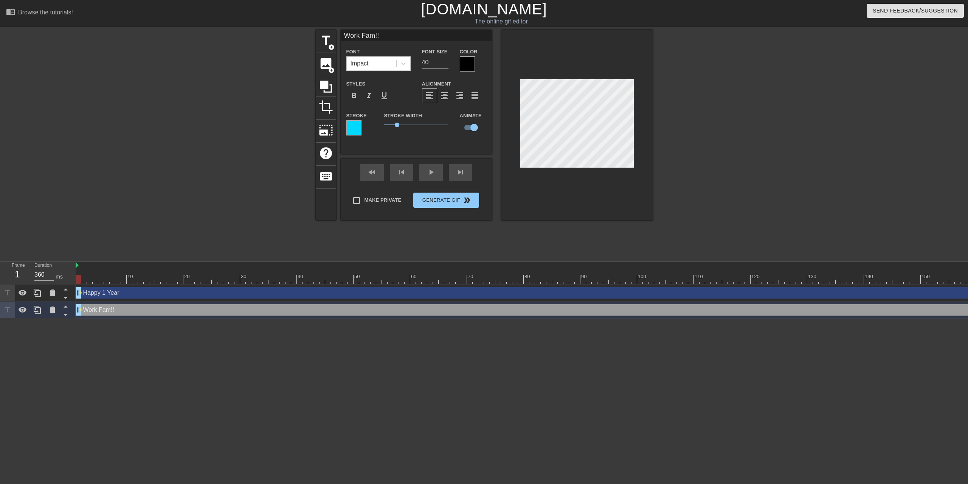
click at [246, 290] on div "Happy 1 Year drag_handle drag_handle" at bounding box center [708, 292] width 1265 height 11
type input "Happy 1 Year"
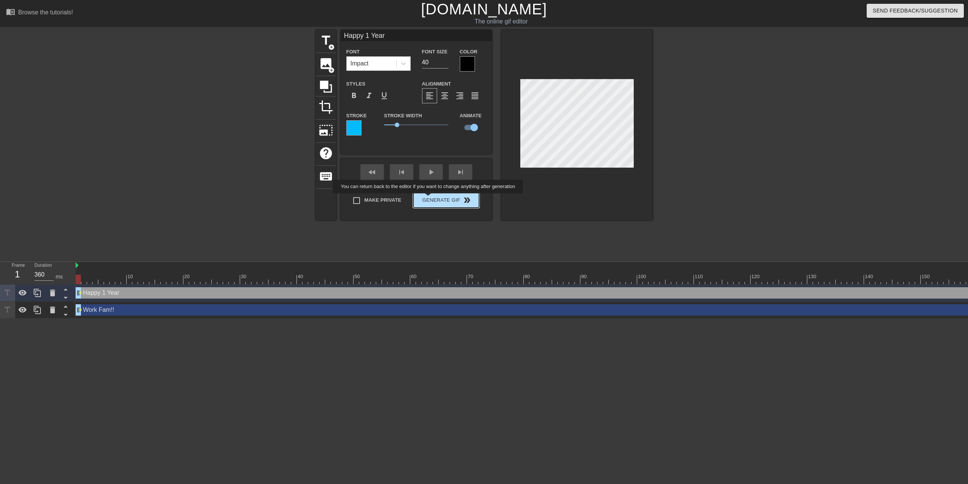
click at [429, 199] on div "Make Private Generate Gif double_arrow" at bounding box center [413, 202] width 132 height 30
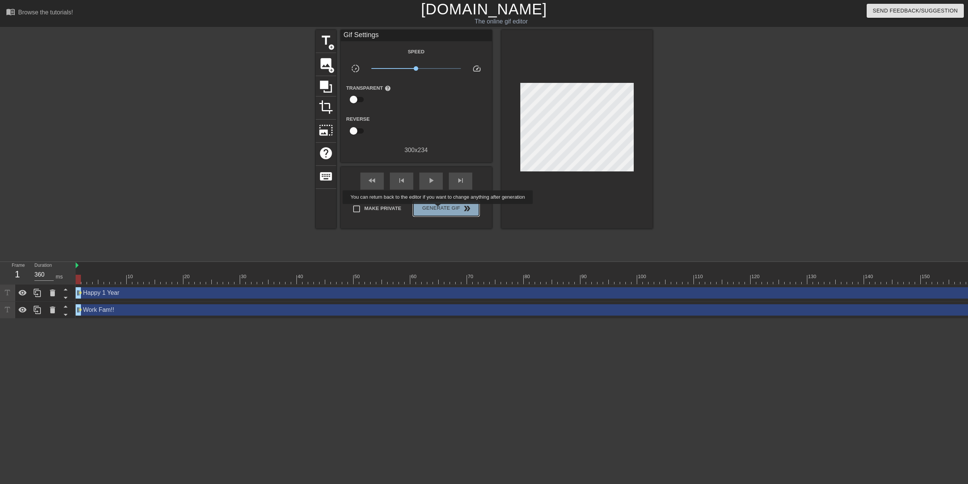
click at [439, 209] on span "Generate Gif double_arrow" at bounding box center [445, 208] width 59 height 9
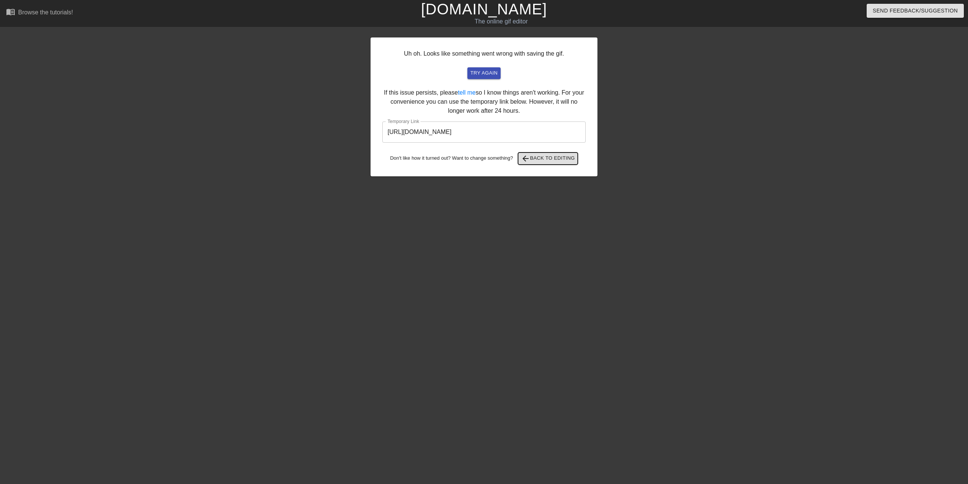
click at [543, 158] on span "arrow_back Back to Editing" at bounding box center [548, 158] width 54 height 9
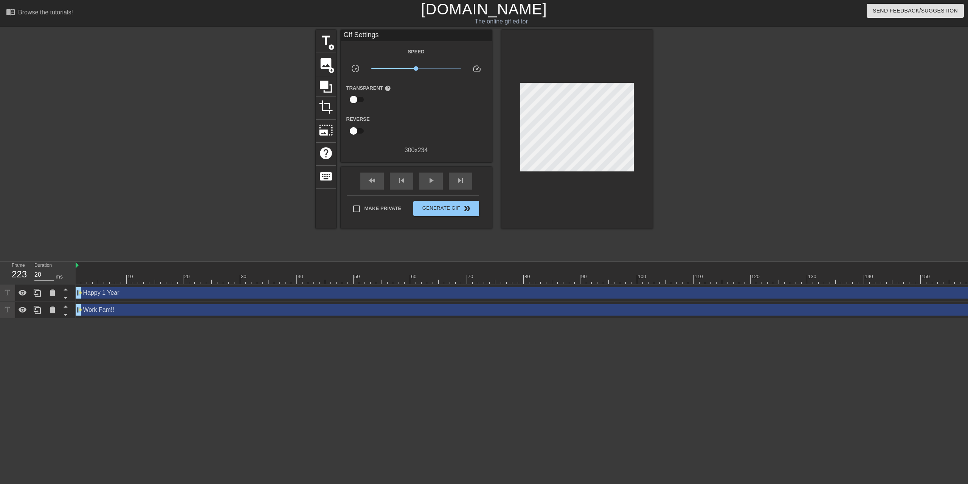
click at [213, 293] on div "Happy 1 Year drag_handle drag_handle" at bounding box center [708, 292] width 1265 height 11
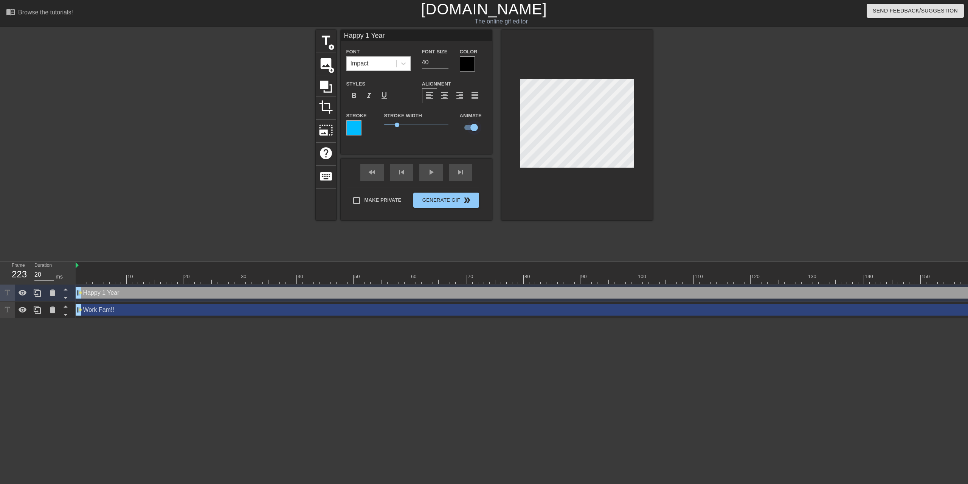
click at [472, 126] on input "checkbox" at bounding box center [474, 127] width 43 height 14
checkbox input "false"
click at [305, 311] on div "Work Fam!! drag_handle drag_handle" at bounding box center [708, 309] width 1265 height 11
type input "Work Fam!!"
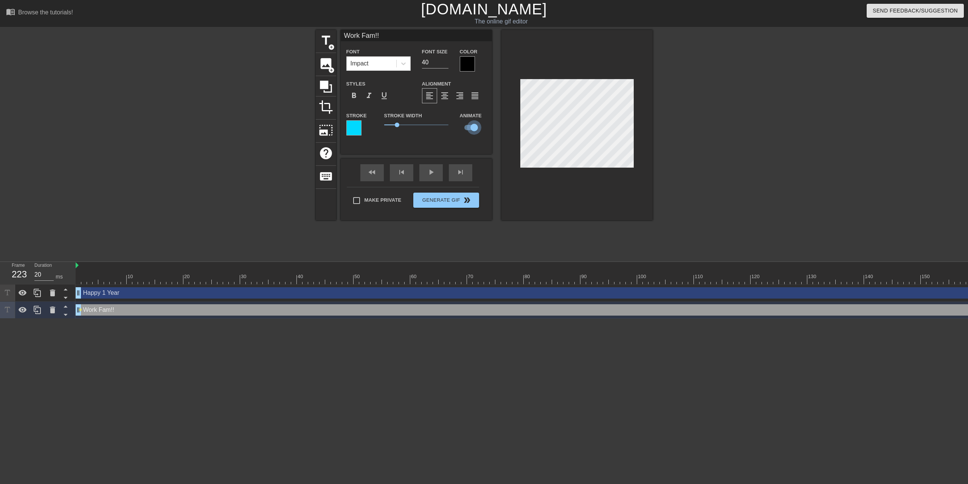
click at [466, 125] on input "checkbox" at bounding box center [474, 127] width 43 height 14
checkbox input "false"
type input "Work Fam!!"
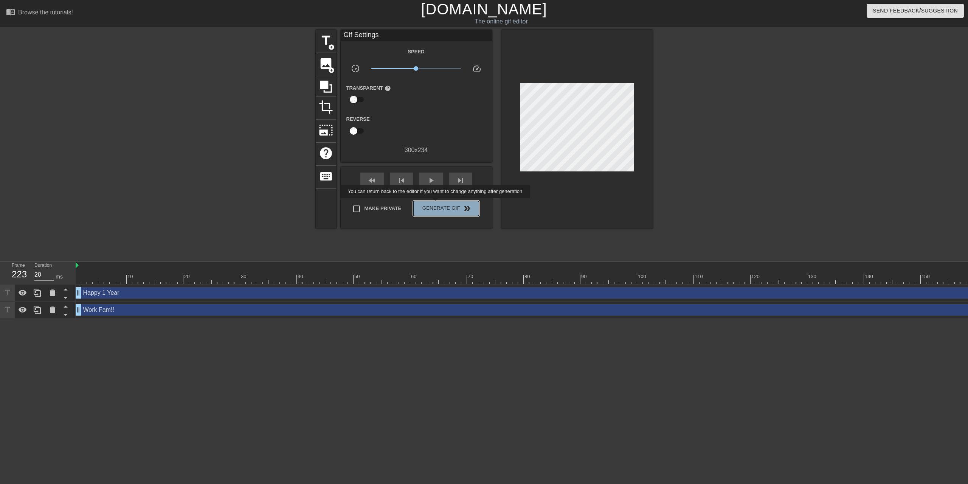
click at [436, 204] on span "Generate Gif double_arrow" at bounding box center [445, 208] width 59 height 9
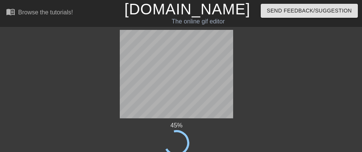
click at [85, 121] on div "45 %" at bounding box center [176, 125] width 213 height 9
